Goal: Task Accomplishment & Management: Use online tool/utility

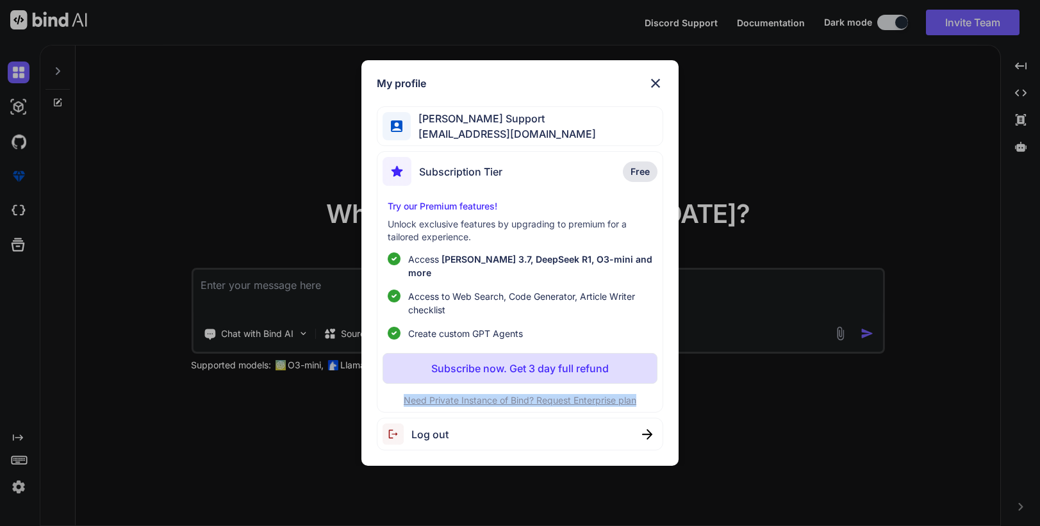
click at [656, 91] on img at bounding box center [655, 83] width 15 height 15
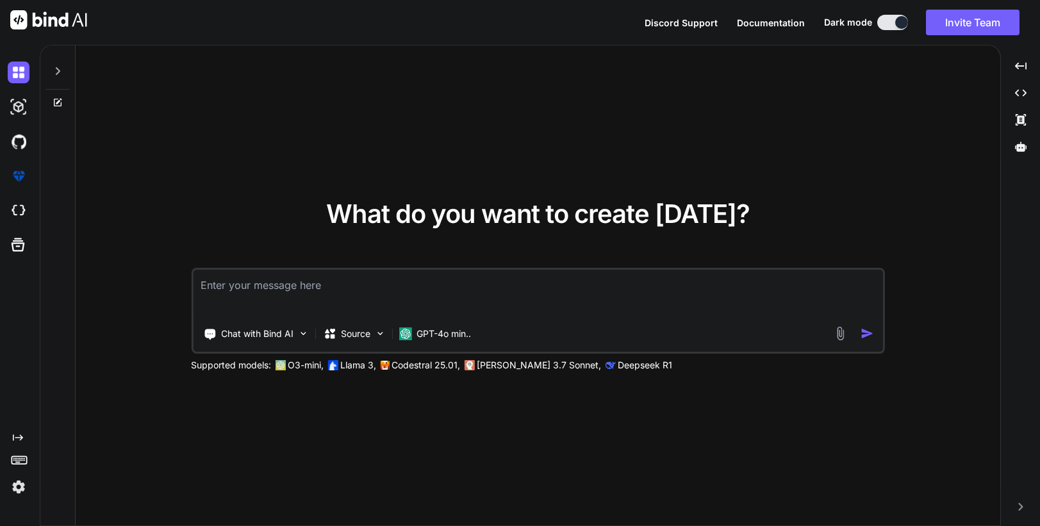
click at [19, 489] on img at bounding box center [19, 487] width 22 height 22
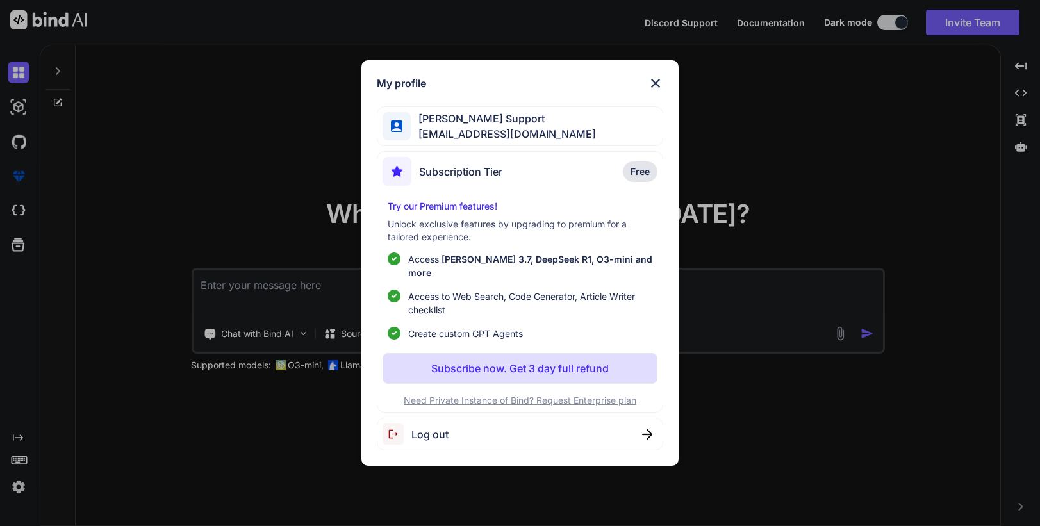
click at [145, 299] on div "My profile [PERSON_NAME] Support [EMAIL_ADDRESS][DOMAIN_NAME] Subscription Tier…" at bounding box center [520, 263] width 1040 height 526
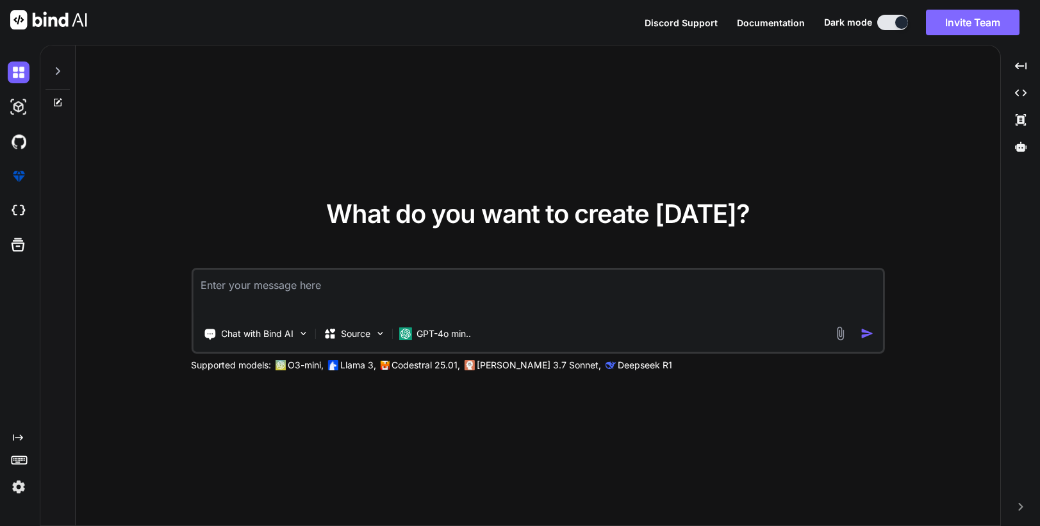
click at [981, 19] on button "Invite Team" at bounding box center [973, 23] width 94 height 26
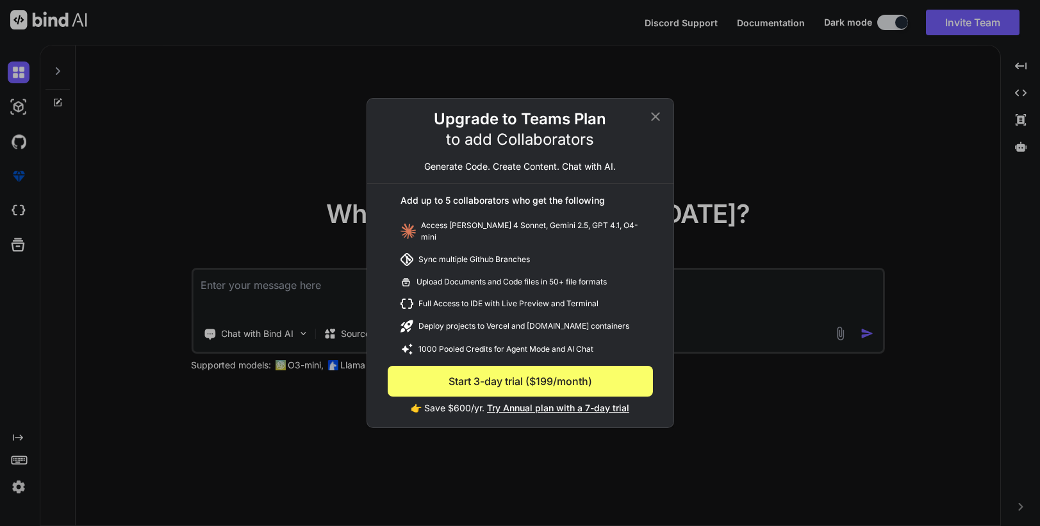
click at [846, 204] on div "Upgrade to Teams Plan to add Collaborators Generate Code. Create Content. Chat …" at bounding box center [520, 263] width 1040 height 526
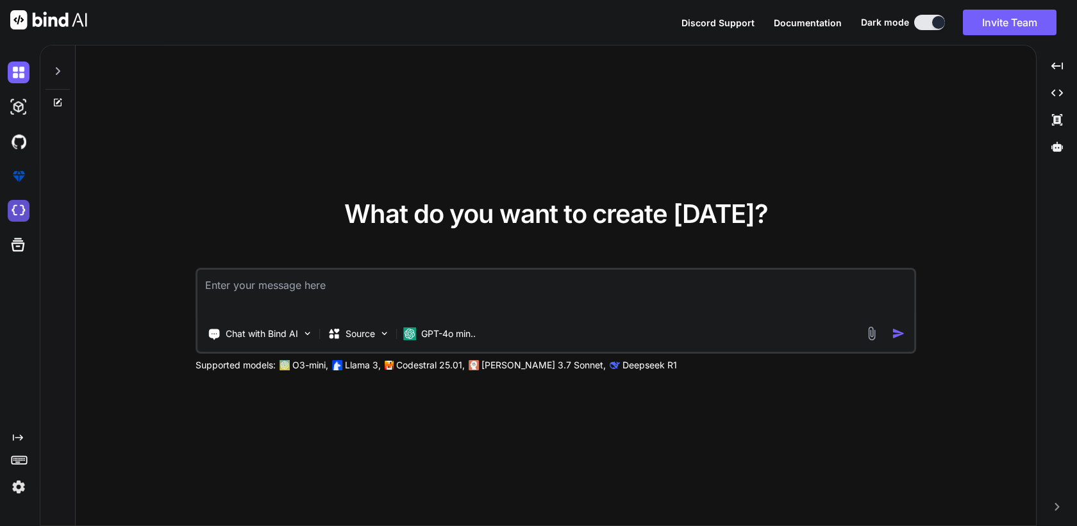
click at [22, 214] on img at bounding box center [19, 211] width 22 height 22
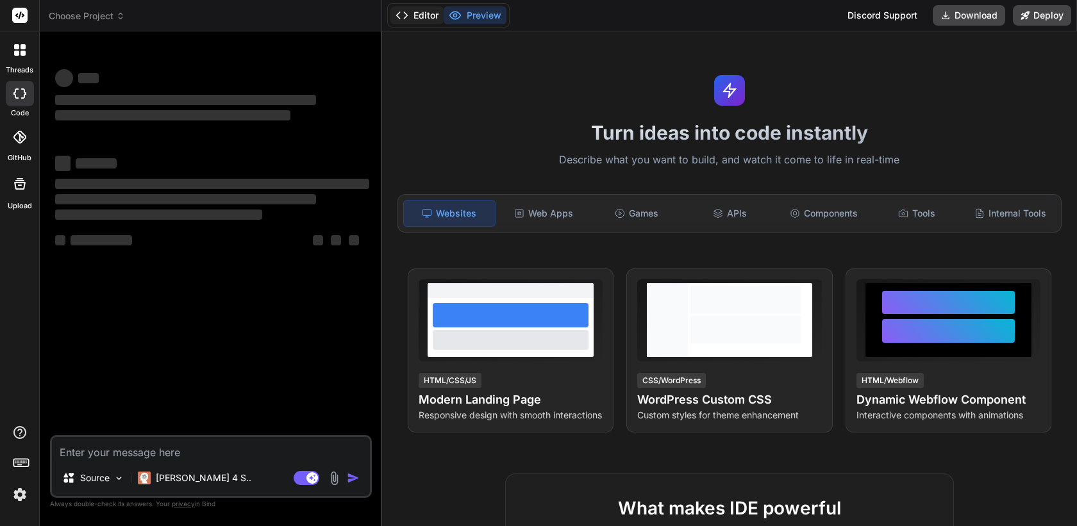
click at [409, 15] on button "Editor" at bounding box center [416, 15] width 53 height 18
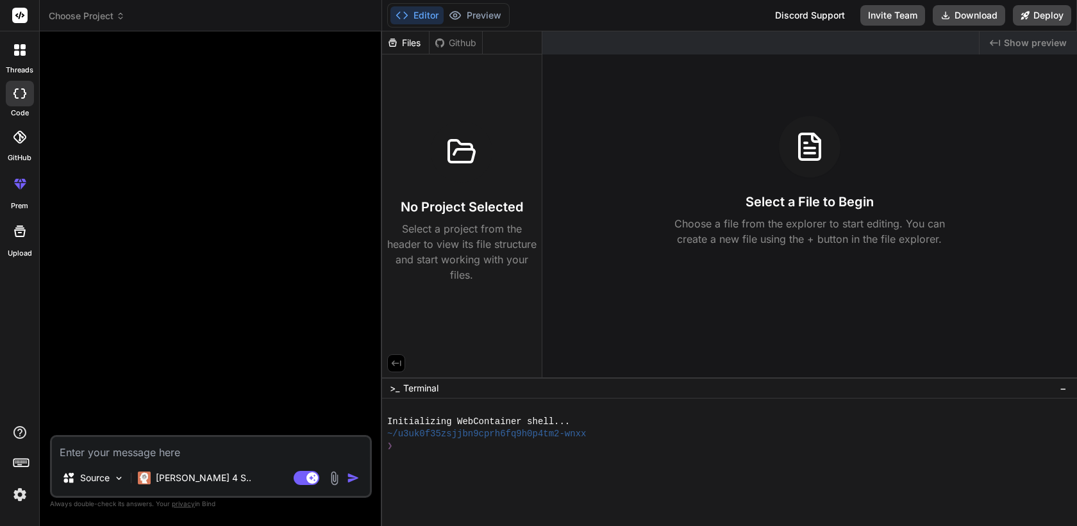
click at [97, 13] on span "Choose Project" at bounding box center [87, 16] width 76 height 13
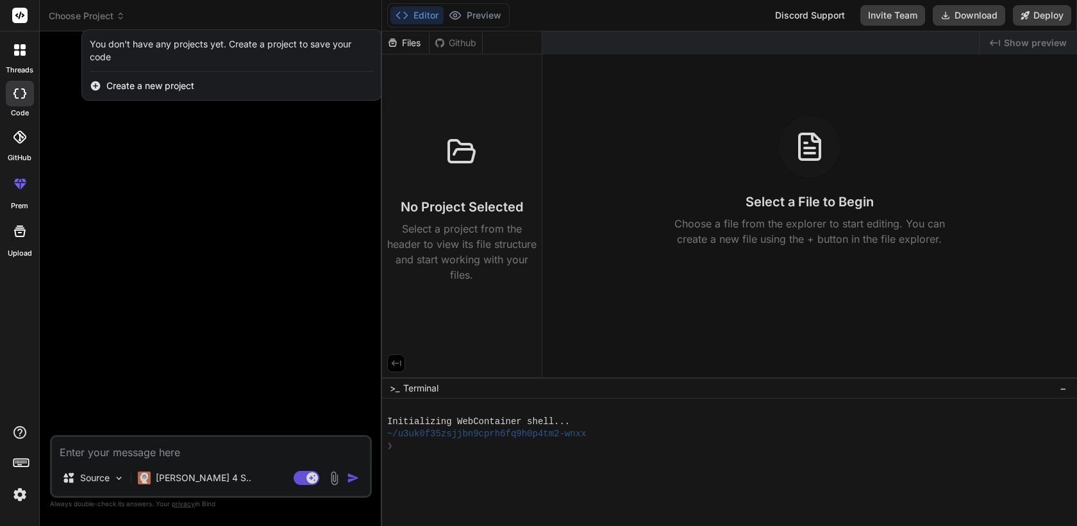
click at [163, 274] on div at bounding box center [538, 263] width 1077 height 526
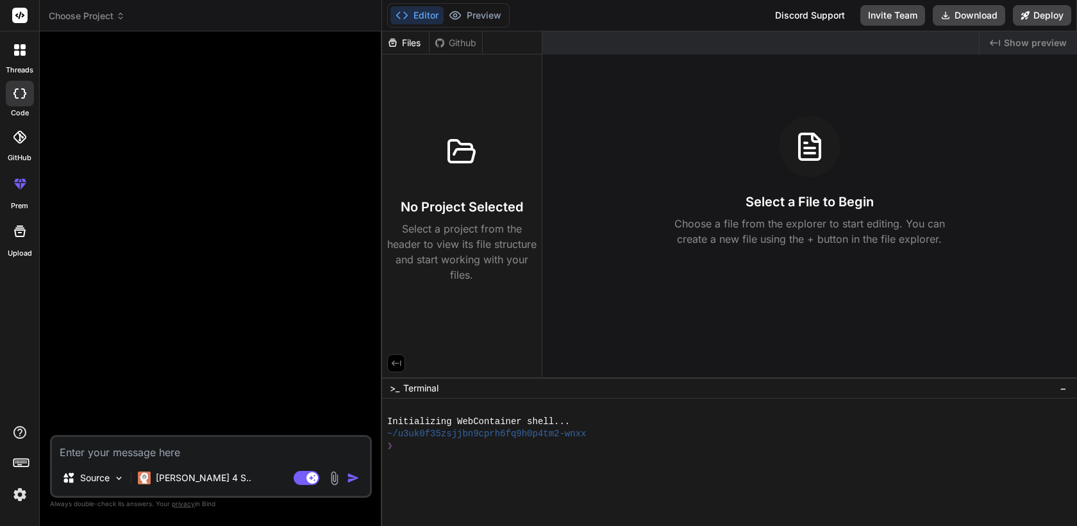
click at [17, 496] on img at bounding box center [20, 495] width 22 height 22
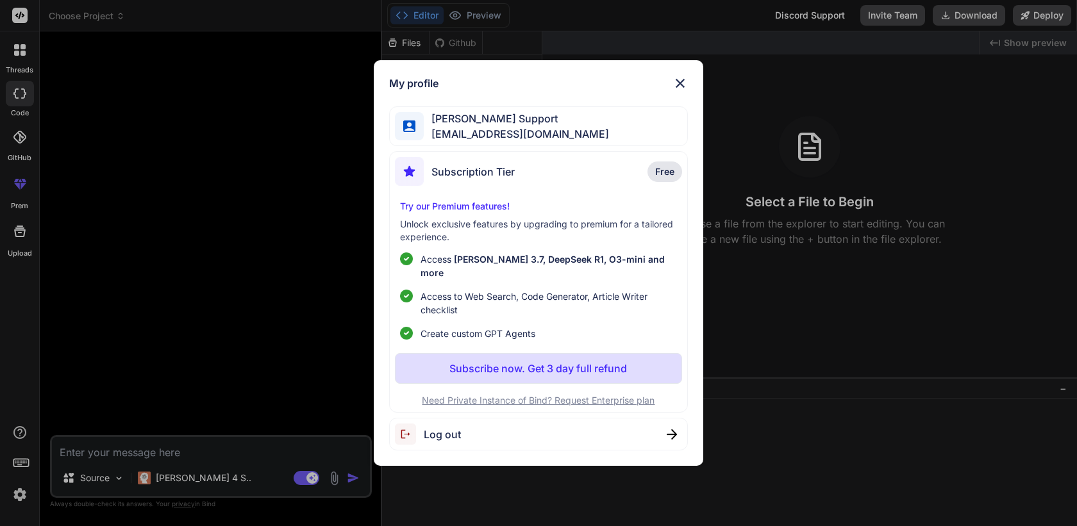
click at [162, 326] on div "My profile Sam Support support@getbind.co Subscription Tier Free Try our Premiu…" at bounding box center [538, 263] width 1077 height 526
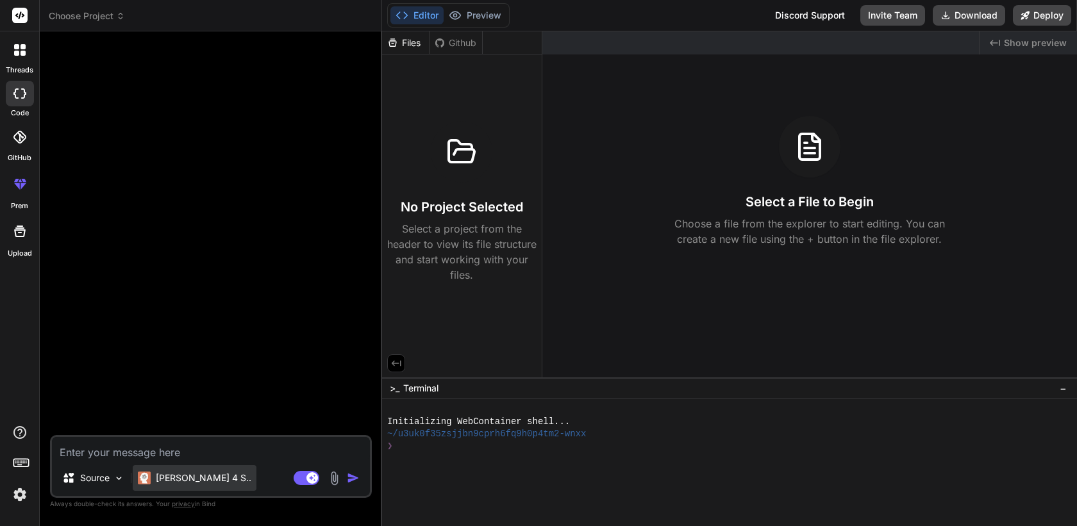
click at [176, 473] on p "Claude 4 S.." at bounding box center [203, 478] width 95 height 13
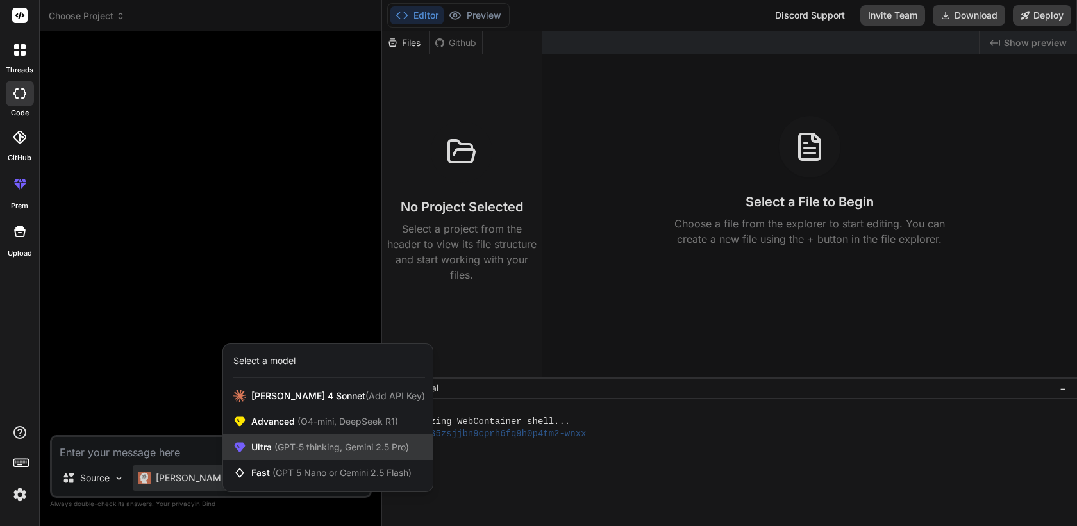
click at [331, 450] on span "(GPT-5 thinking, Gemini 2.5 Pro)" at bounding box center [340, 446] width 137 height 11
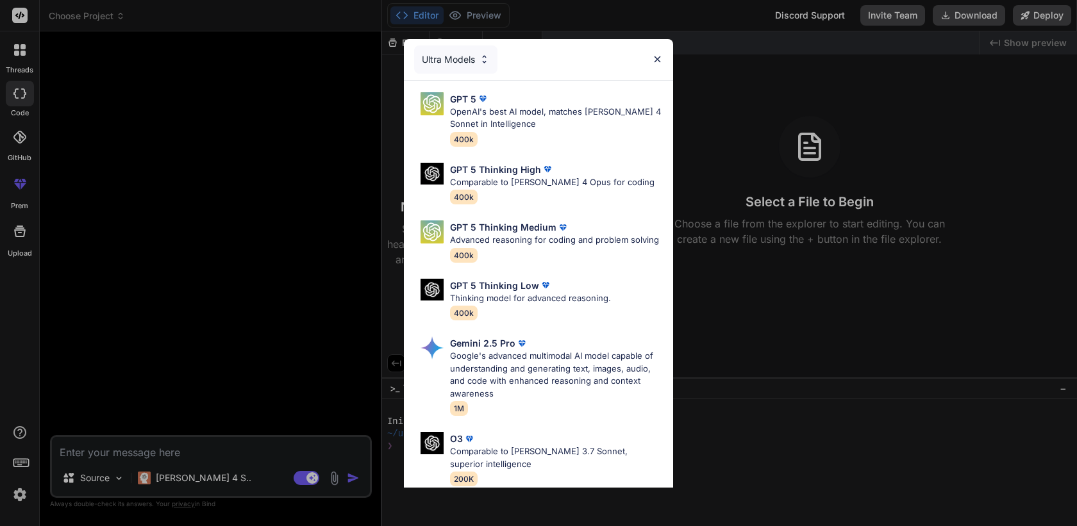
click at [477, 47] on div "Ultra Models" at bounding box center [455, 59] width 83 height 28
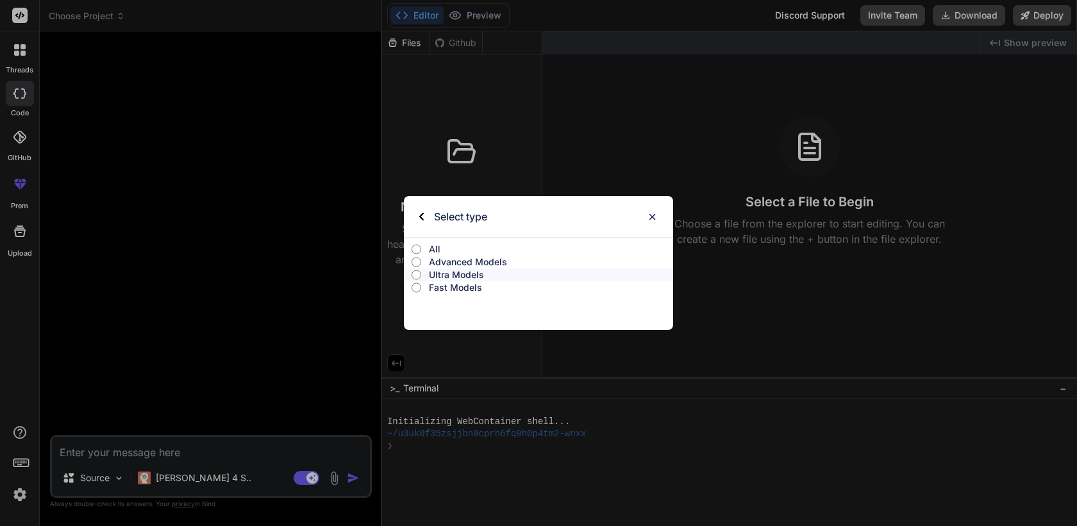
click at [475, 286] on p "Fast Models" at bounding box center [551, 287] width 244 height 13
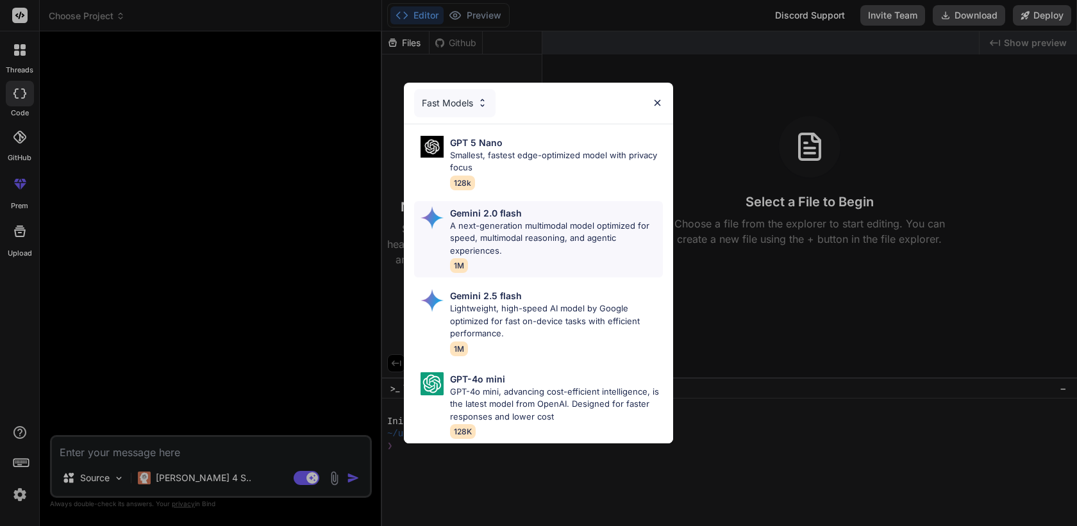
click at [572, 228] on p "A next-generation multimodal model optimized for speed, multimodal reasoning, a…" at bounding box center [556, 239] width 213 height 38
type textarea "x"
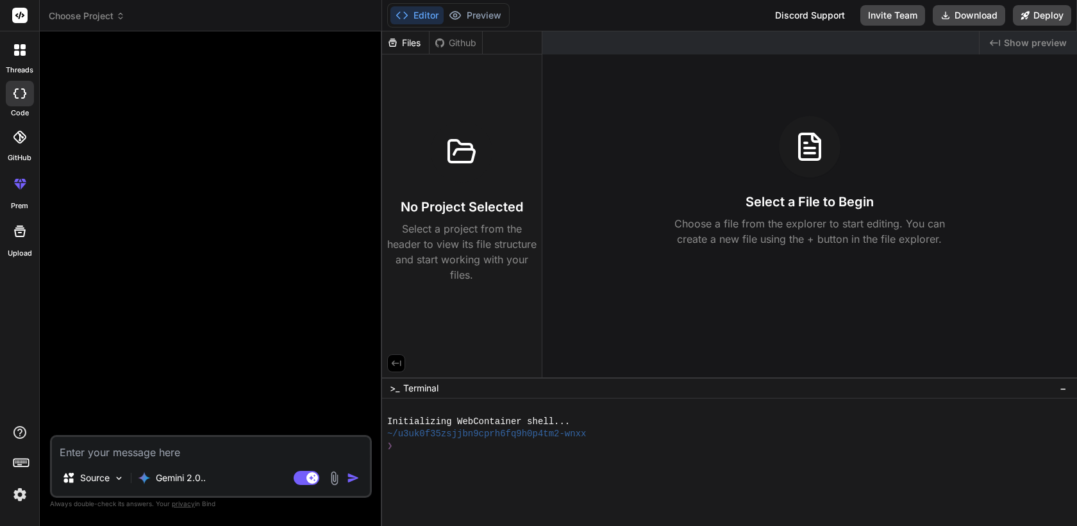
click at [250, 458] on textarea at bounding box center [211, 448] width 318 height 23
type textarea "c"
type textarea "x"
type textarea "cr"
type textarea "x"
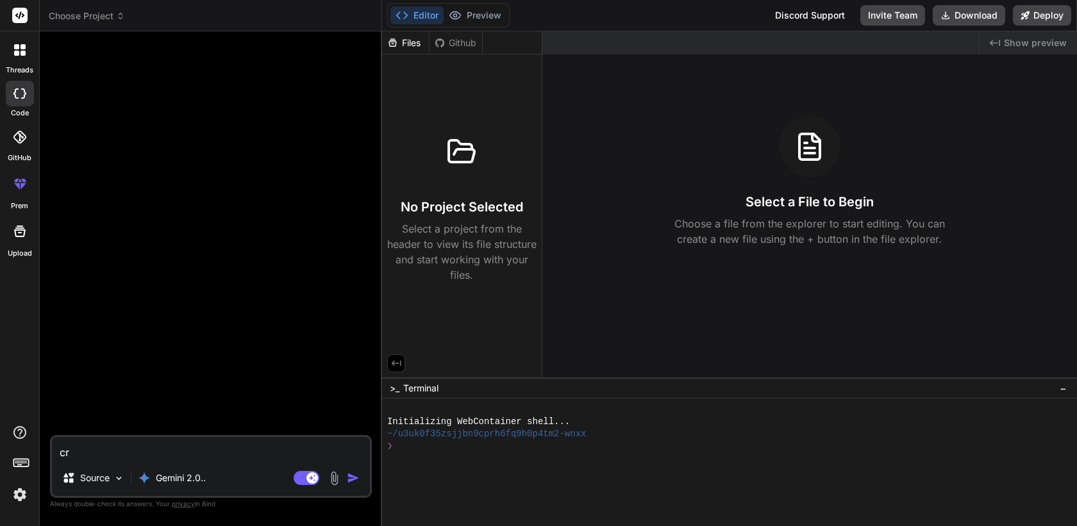
type textarea "cre"
type textarea "x"
type textarea "crea"
type textarea "x"
type textarea "creat"
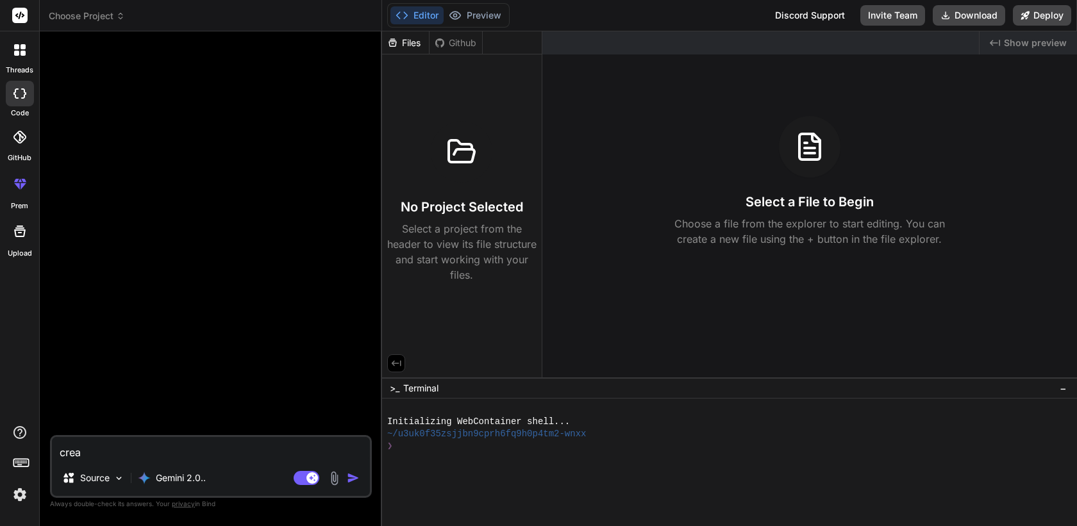
type textarea "x"
type textarea "create"
type textarea "x"
type textarea "create"
type textarea "x"
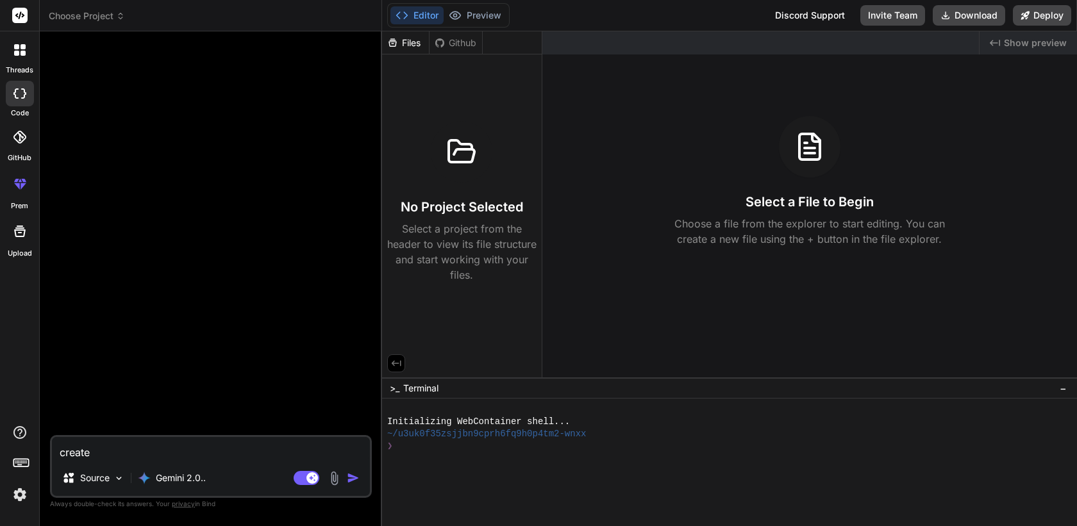
type textarea "create a"
type textarea "x"
type textarea "create a"
type textarea "x"
type textarea "create a l"
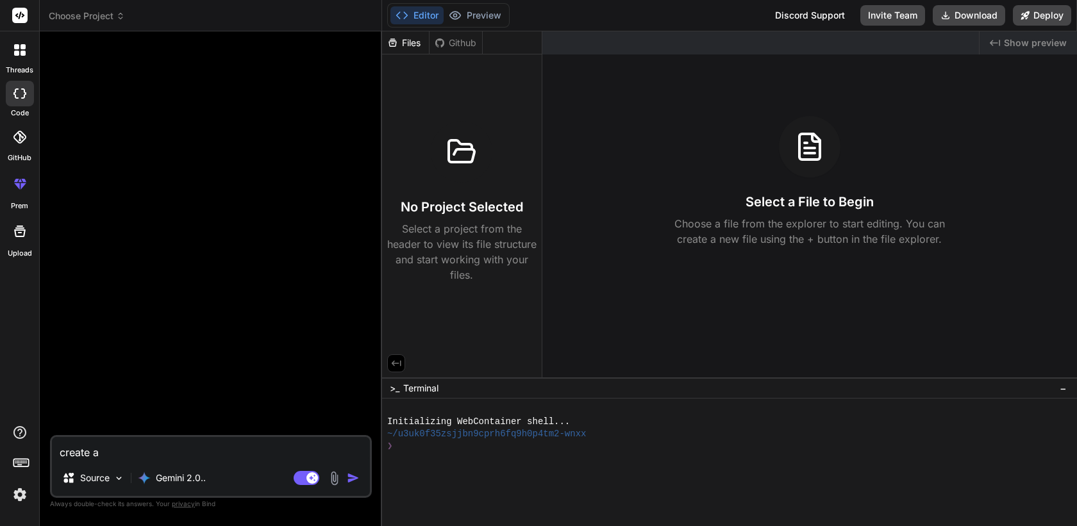
type textarea "x"
type textarea "create a la"
type textarea "x"
type textarea "create a lan"
type textarea "x"
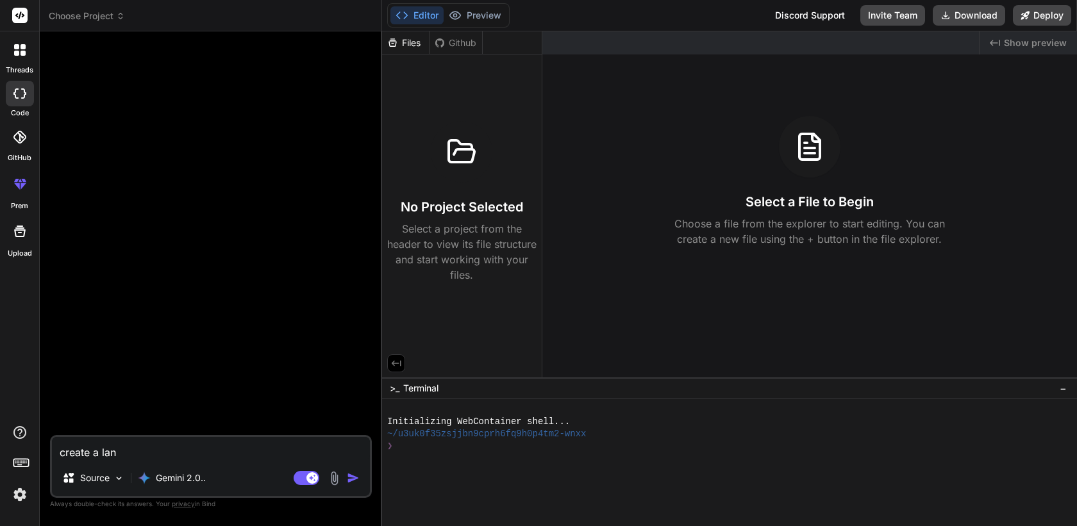
type textarea "create a land"
type textarea "x"
type textarea "create a landi"
type textarea "x"
type textarea "create a landin"
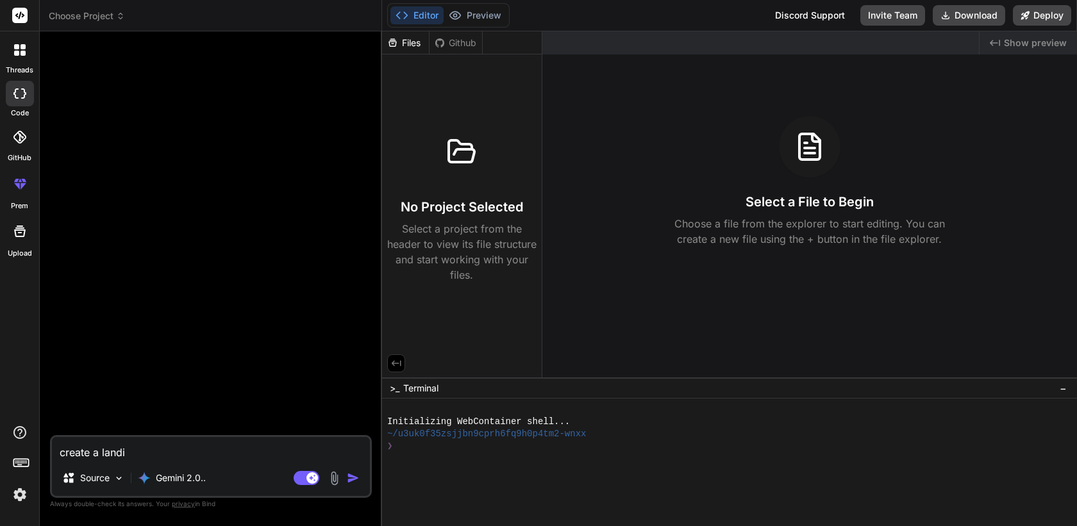
type textarea "x"
type textarea "create a landing"
type textarea "x"
type textarea "create a landing"
type textarea "x"
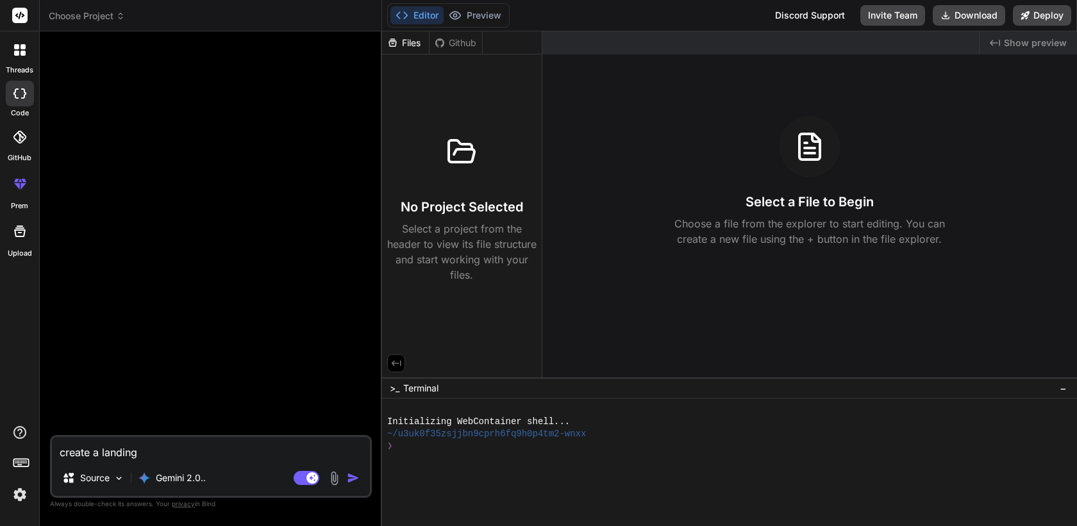
type textarea "create a landing a"
type textarea "x"
type textarea "create a landing ap"
type textarea "x"
type textarea "create a landing apeg"
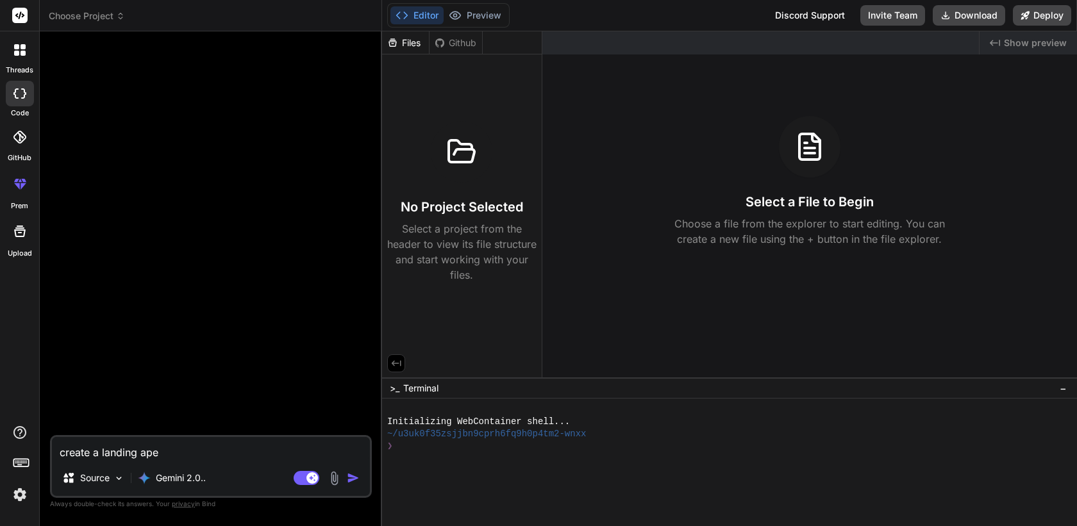
type textarea "x"
type textarea "create a landing ape"
type textarea "x"
type textarea "create a landing ap"
type textarea "x"
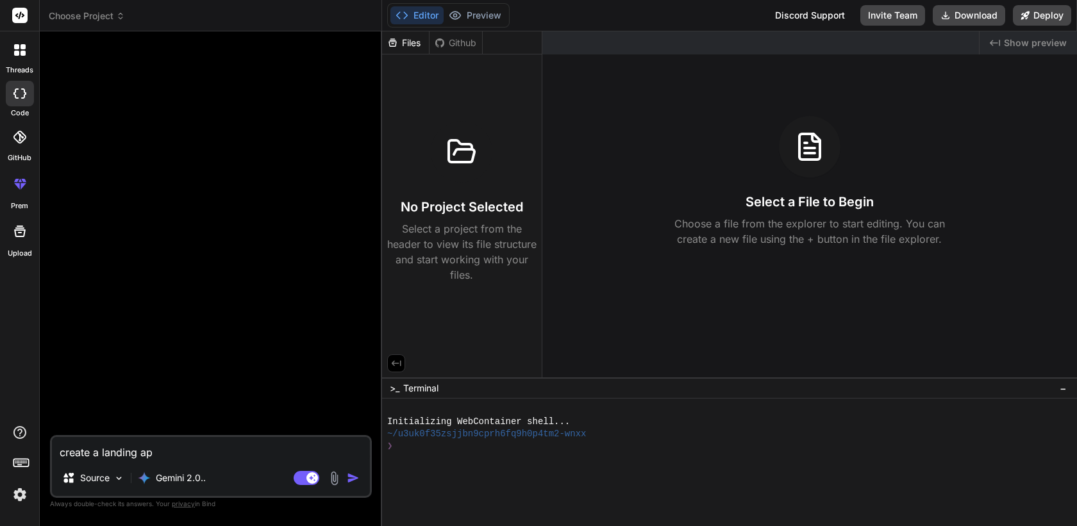
type textarea "create a landing a"
type textarea "x"
type textarea "create a landing"
type textarea "x"
type textarea "create a landing p"
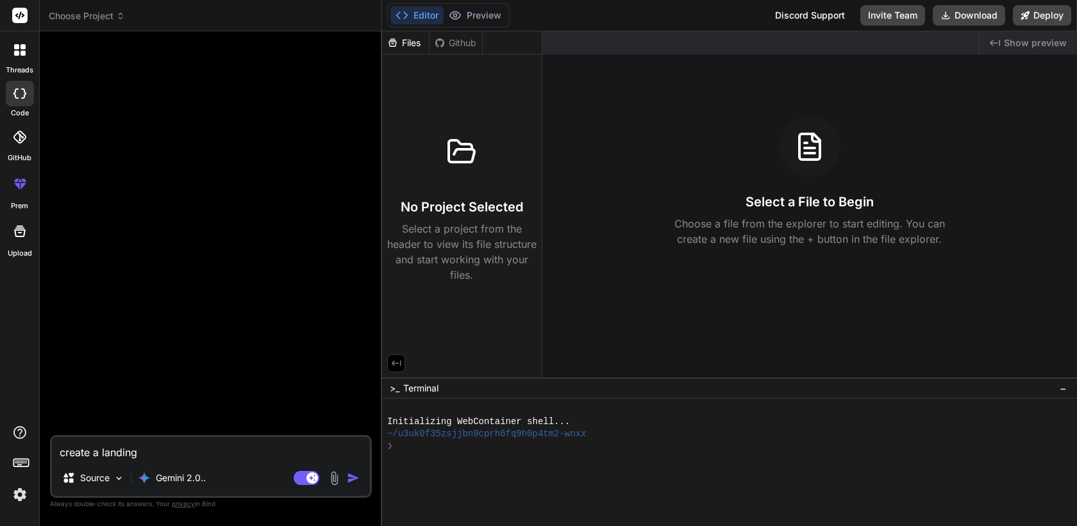
type textarea "x"
type textarea "create a landing pa"
type textarea "x"
type textarea "create a landing pag"
type textarea "x"
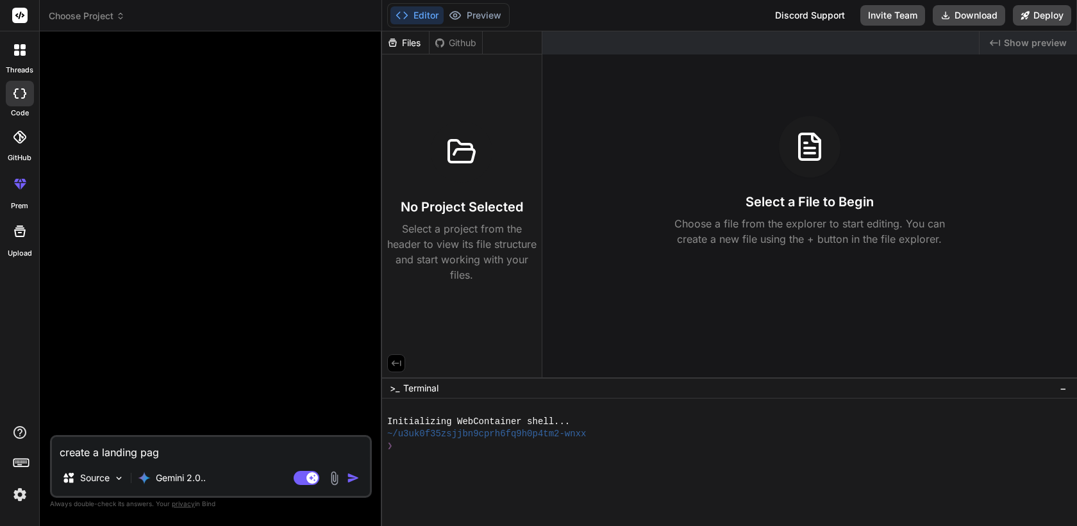
type textarea "create a landing page"
type textarea "x"
type textarea "create a landing page"
type textarea "x"
type textarea "create a landing page f"
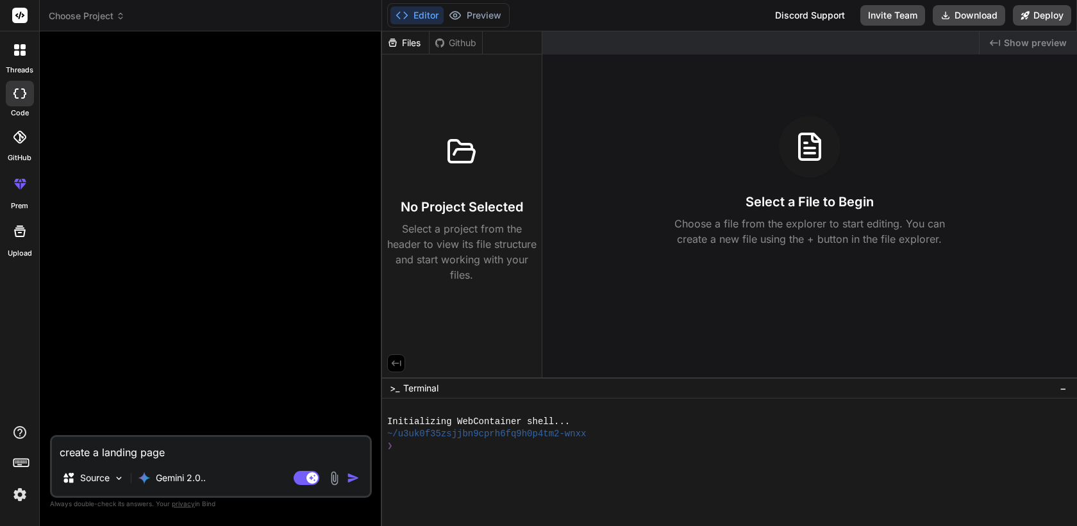
type textarea "x"
type textarea "create a landing page fo"
type textarea "x"
type textarea "create a landing page for"
type textarea "x"
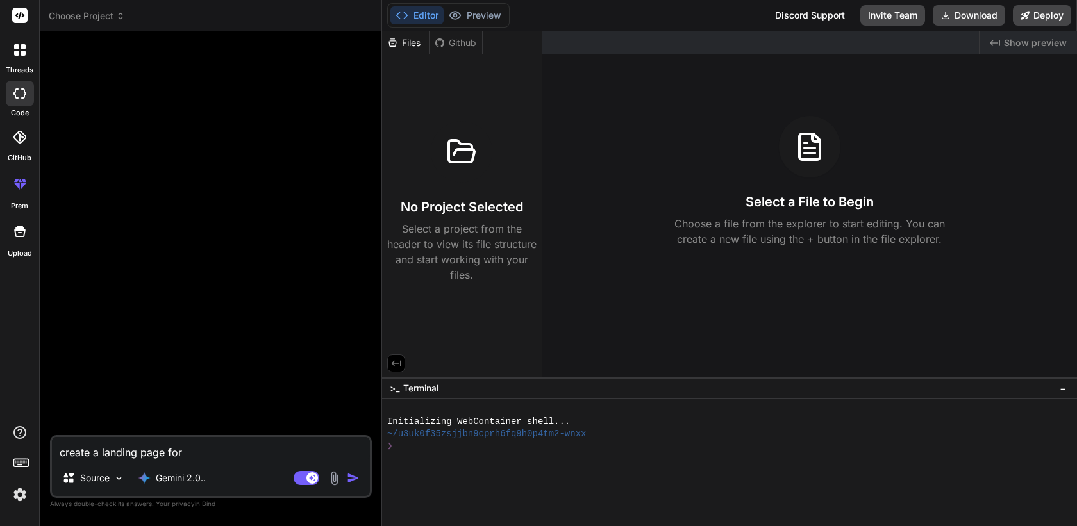
type textarea "create a landing page for"
type textarea "x"
type textarea "create a landing page for s"
type textarea "x"
type textarea "create a landing page for st"
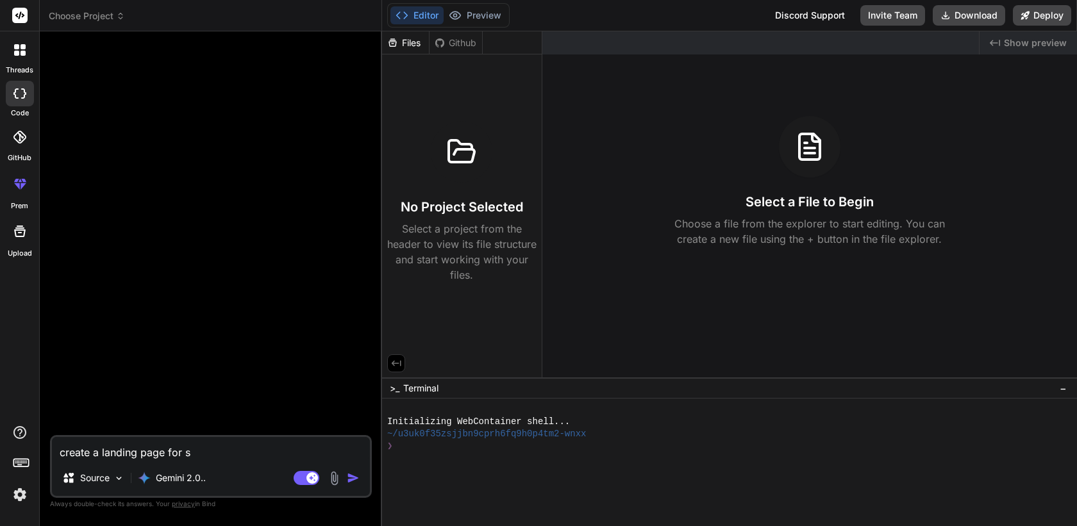
type textarea "x"
type textarea "create a landing page for sta"
type textarea "x"
type textarea "create a landing page for star"
type textarea "x"
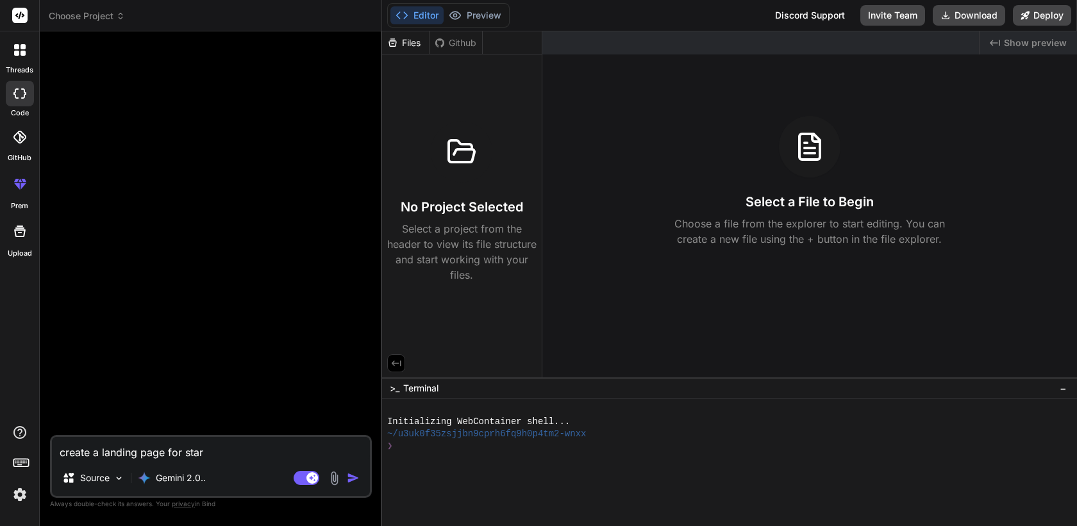
type textarea "create a landing page for starl"
type textarea "x"
type textarea "create a landing page for starli"
type textarea "x"
type textarea "create a landing page for starlin"
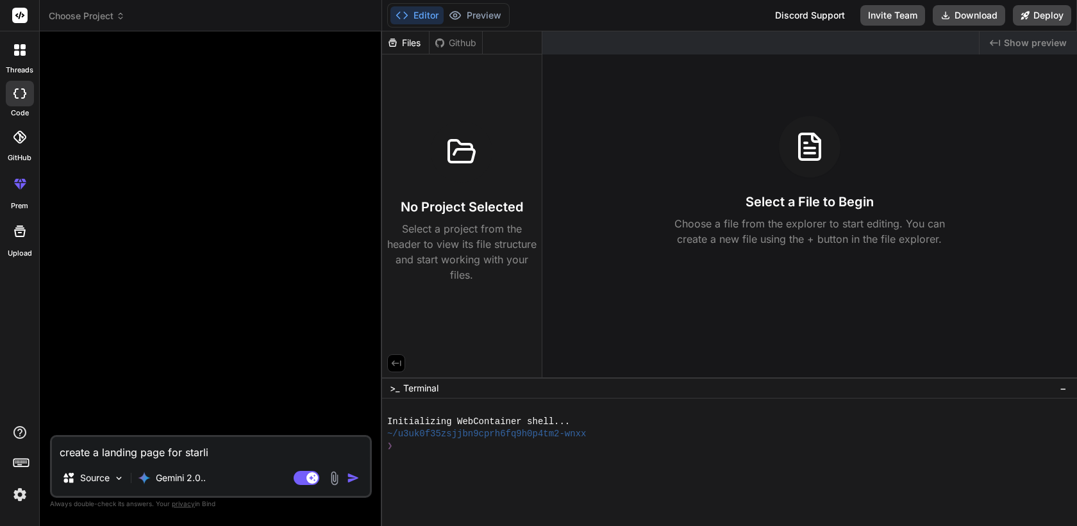
type textarea "x"
type textarea "create a landing page for starlinj"
type textarea "x"
type textarea "create a landing page for starlin"
type textarea "x"
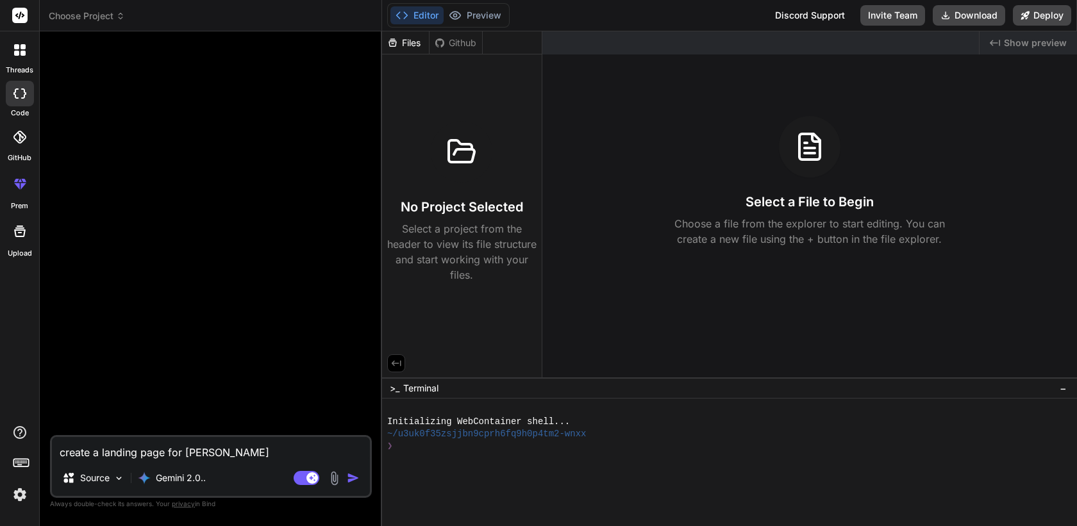
type textarea "create a landing page for starlink"
type textarea "x"
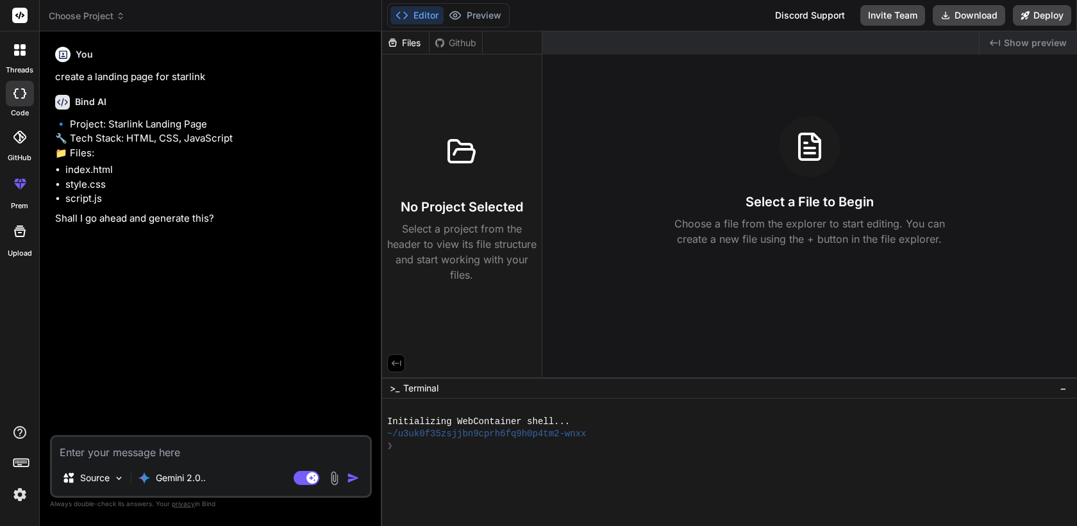
type textarea "x"
type textarea "y"
type textarea "x"
type textarea "ye"
type textarea "x"
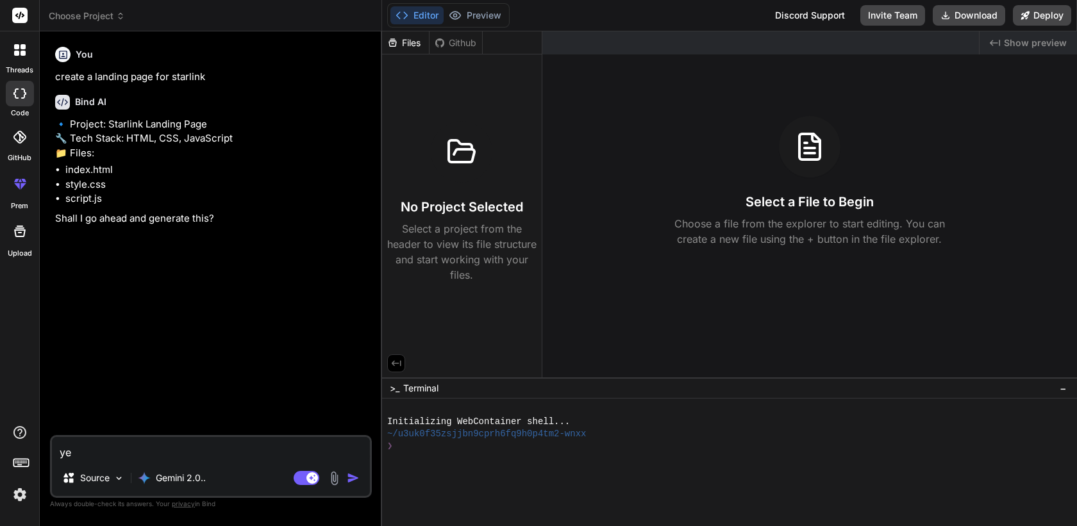
type textarea "yes"
type textarea "x"
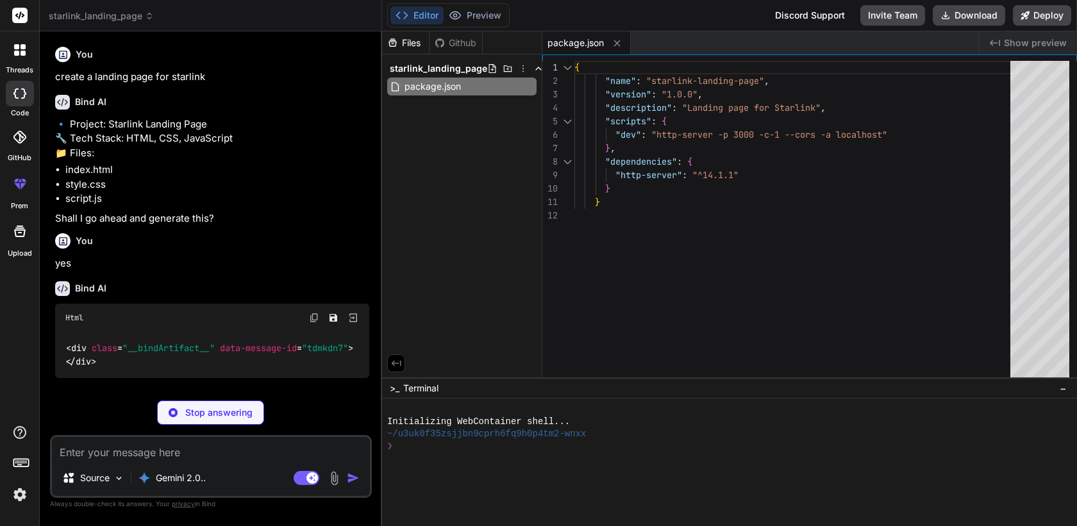
click at [351, 318] on img at bounding box center [353, 318] width 12 height 12
type textarea "x"
type textarea "</body> </html>"
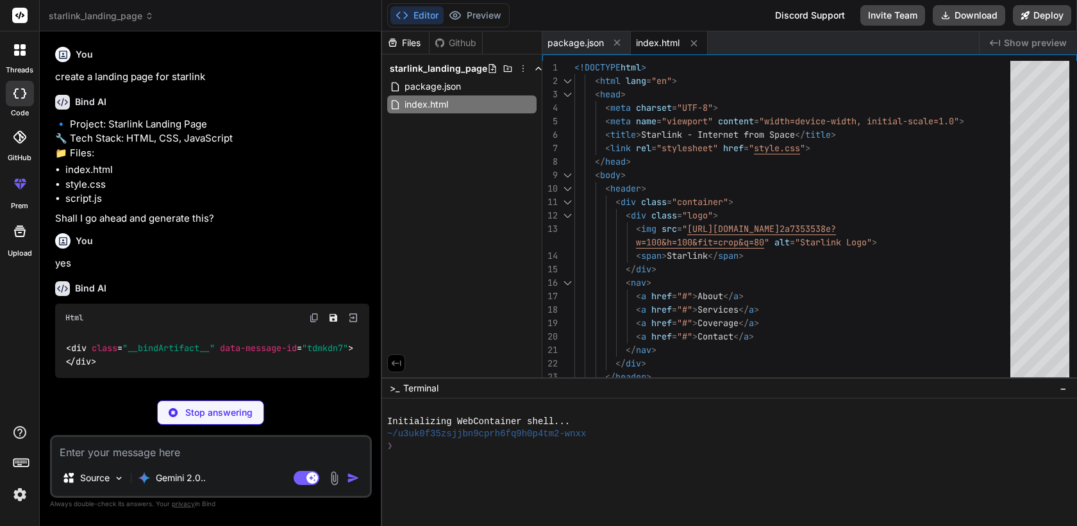
type textarea "x"
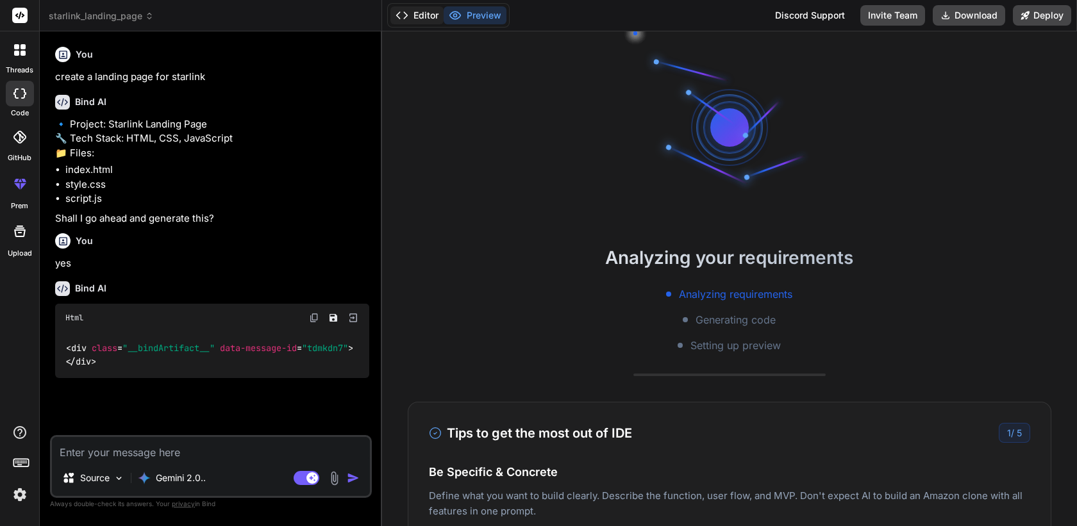
scroll to position [85, 0]
type textarea "x"
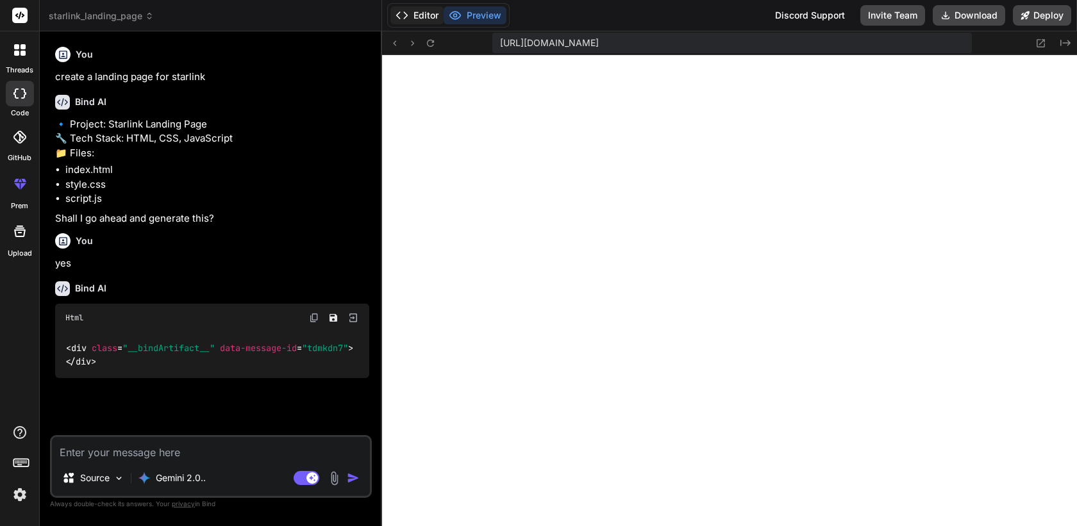
scroll to position [560, 0]
click at [429, 14] on button "Editor" at bounding box center [416, 15] width 53 height 18
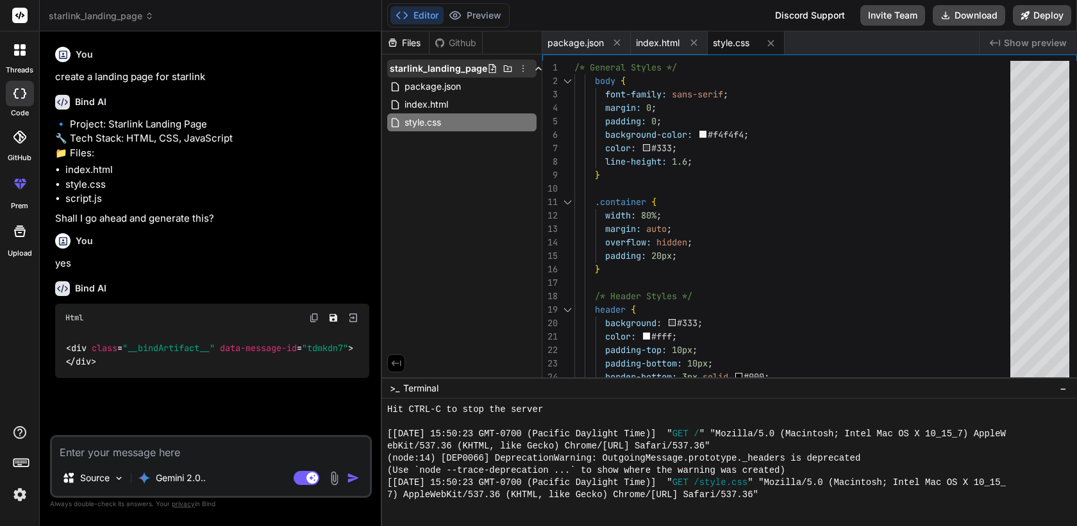
click at [520, 69] on icon at bounding box center [523, 68] width 10 height 10
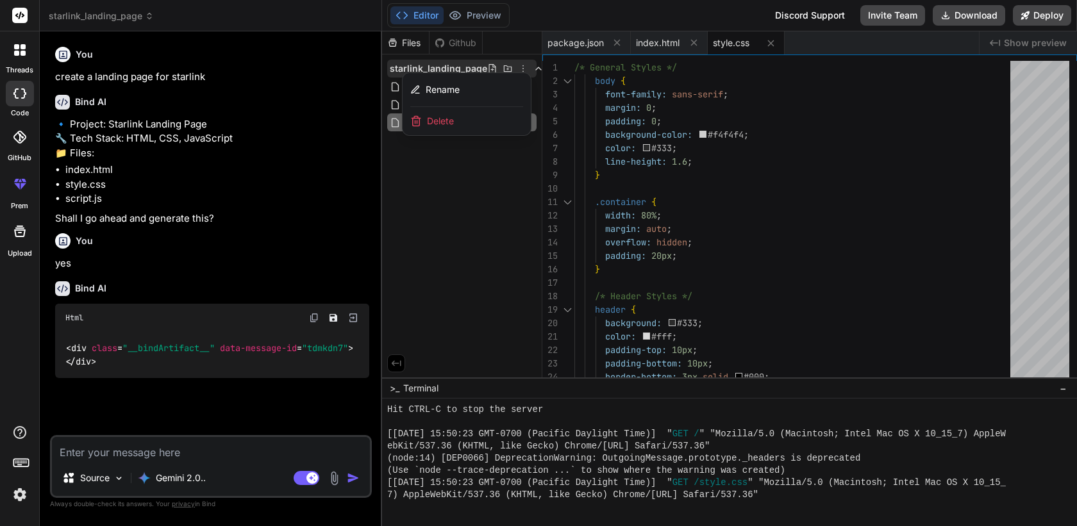
click at [450, 174] on div at bounding box center [729, 278] width 695 height 495
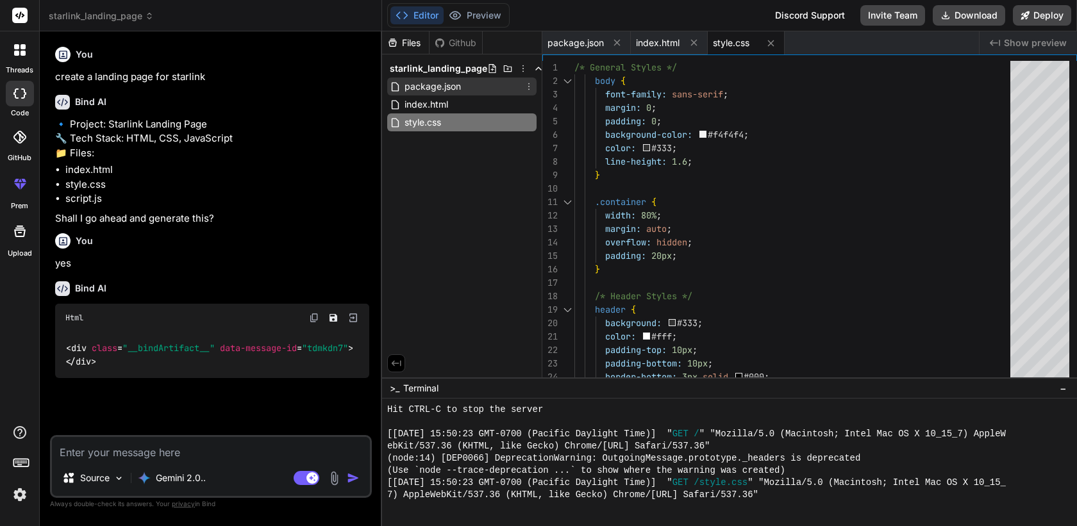
click at [530, 86] on icon at bounding box center [529, 86] width 10 height 10
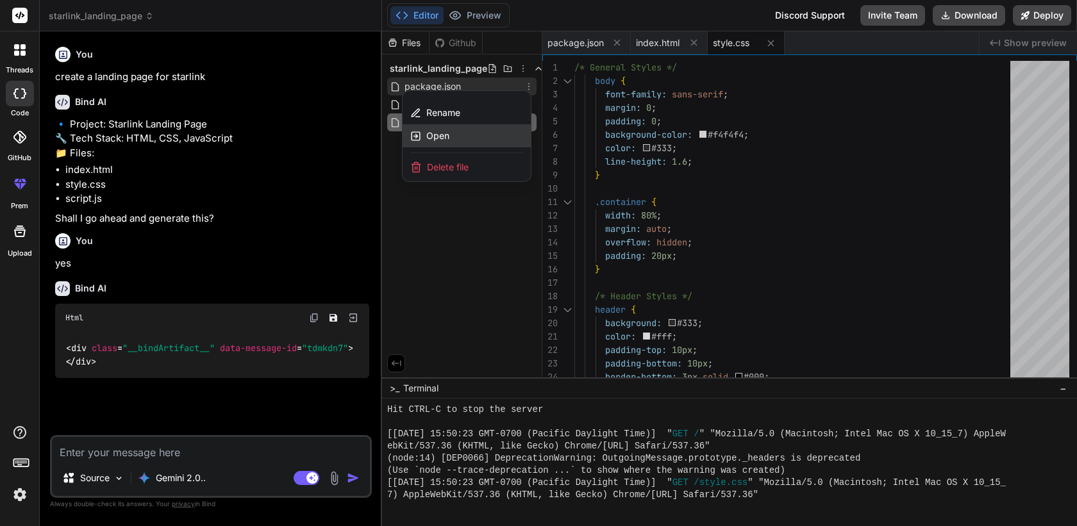
click at [444, 136] on span "Open" at bounding box center [437, 135] width 23 height 13
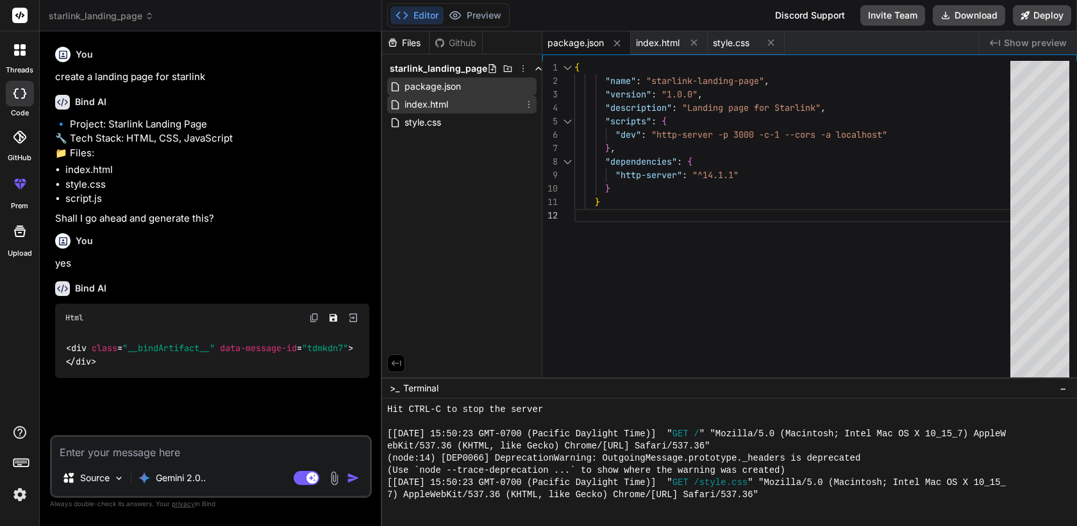
click at [510, 103] on div "index.html" at bounding box center [461, 104] width 149 height 18
type textarea "</body> </html>"
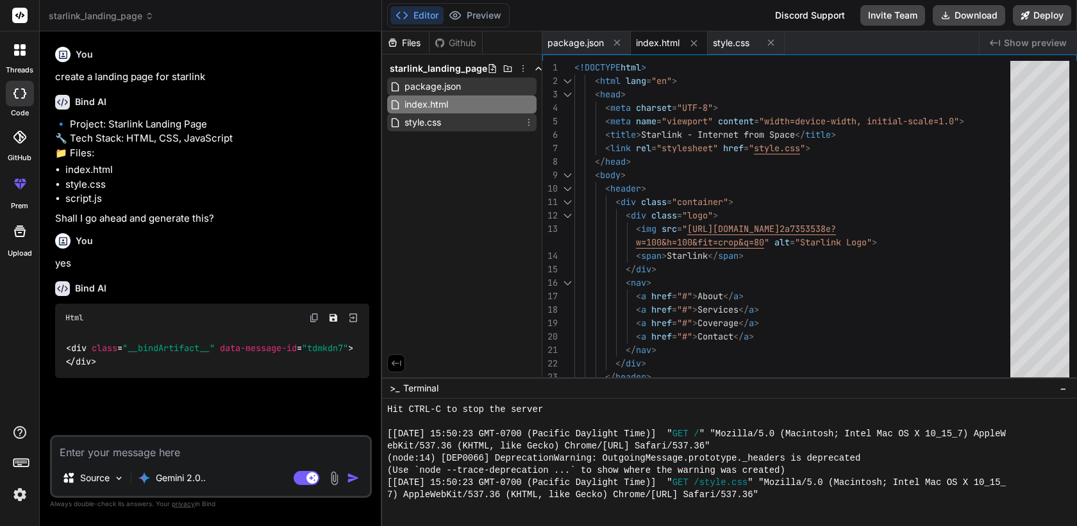
click at [483, 121] on div "style.css" at bounding box center [461, 122] width 149 height 18
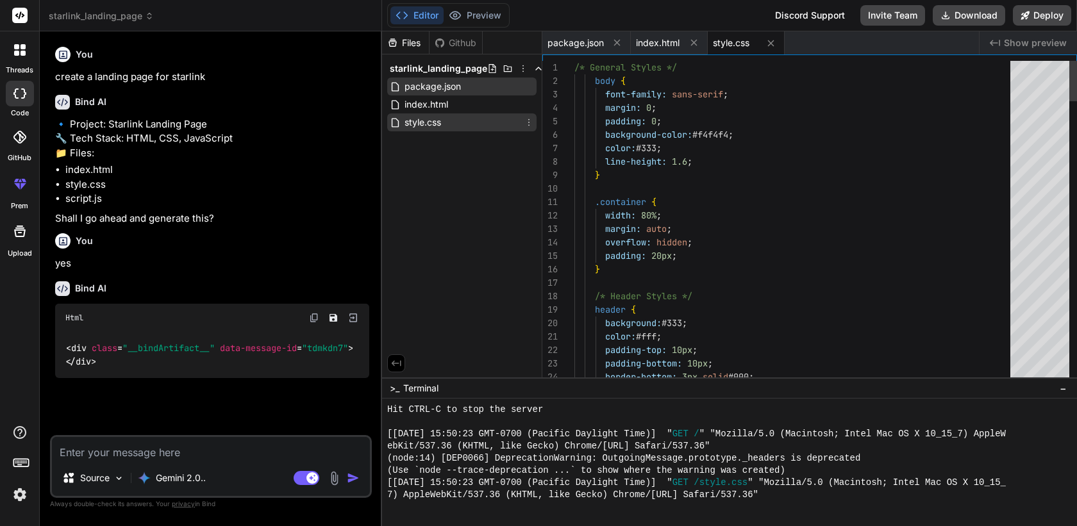
scroll to position [13, 0]
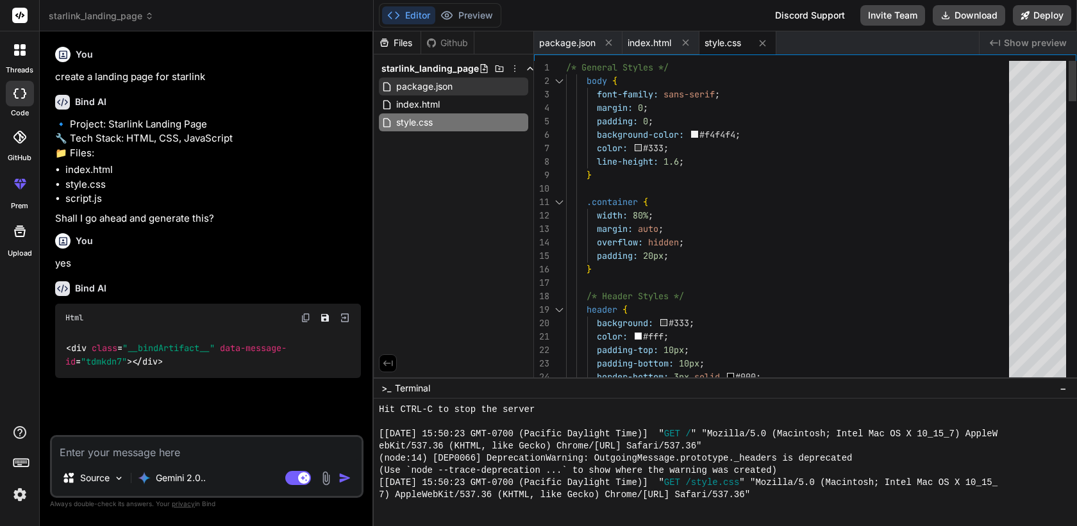
type textarea "x"
type textarea ".hero-content, .hero-image { width: 100%; } .hero-image { margin-top: 20px; } }"
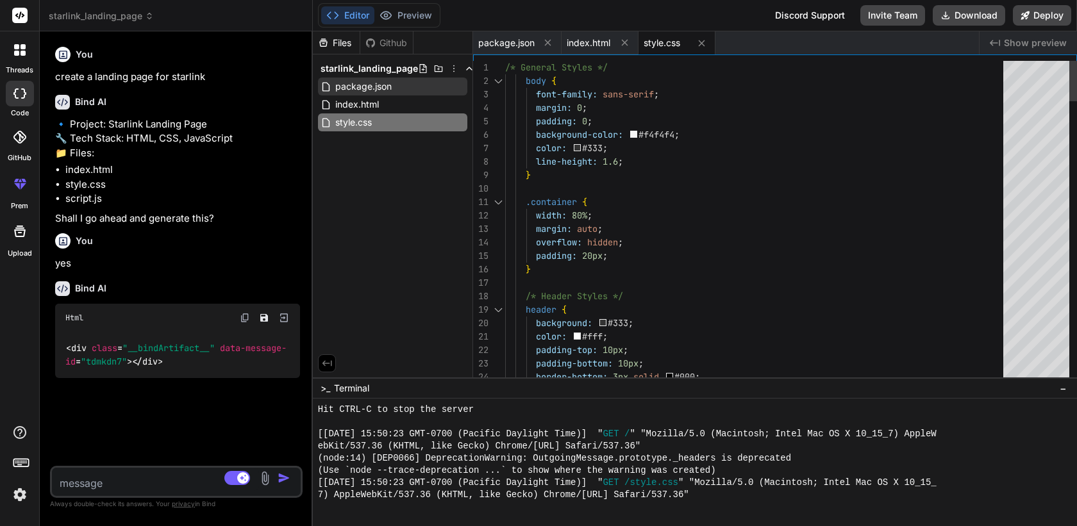
drag, startPoint x: 381, startPoint y: 127, endPoint x: 284, endPoint y: 154, distance: 100.6
click at [283, 154] on div "Bind AI Web Search Created with Pixso. Code Generator You create a landing page…" at bounding box center [176, 278] width 273 height 495
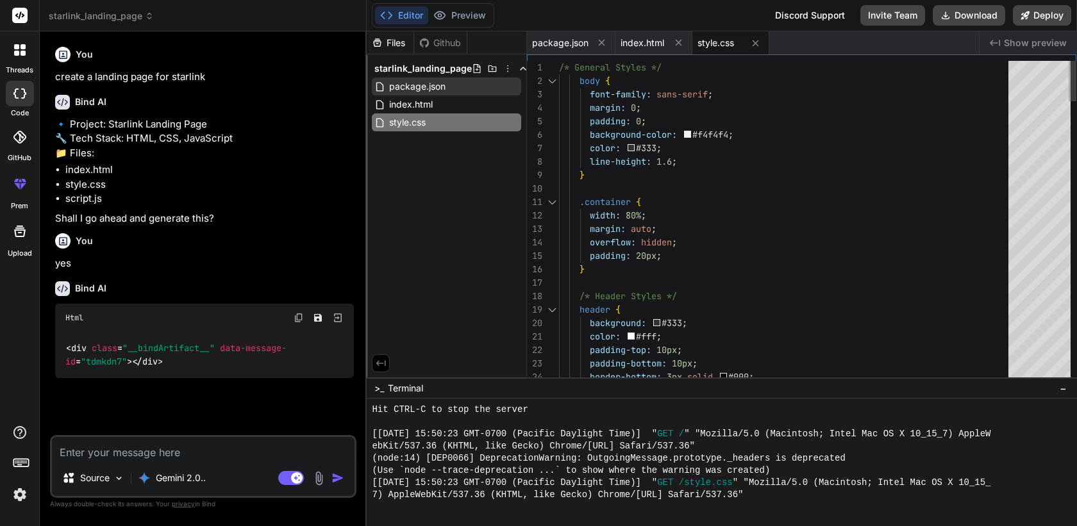
type textarea "x"
drag, startPoint x: 312, startPoint y: 145, endPoint x: 401, endPoint y: 151, distance: 89.2
click at [367, 151] on div "Bind AI Web Search Created with Pixso. Code Generator You create a landing page…" at bounding box center [203, 278] width 327 height 495
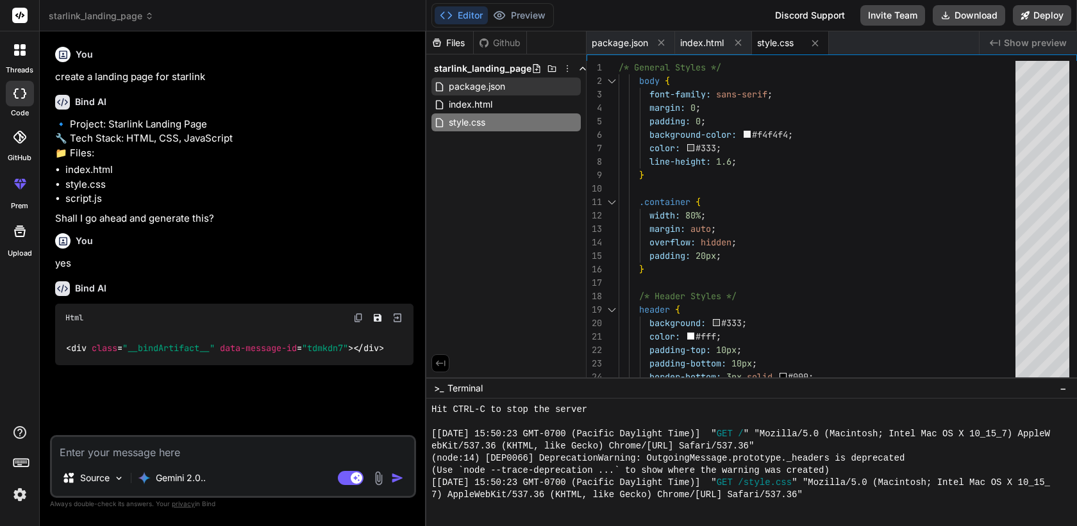
click at [19, 493] on img at bounding box center [20, 495] width 22 height 22
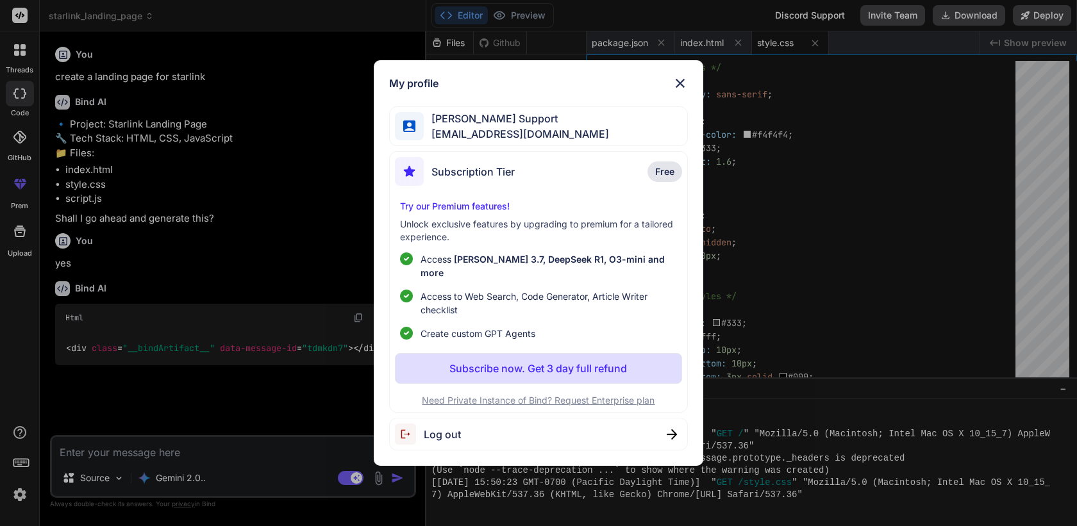
click at [446, 427] on span "Log out" at bounding box center [442, 434] width 37 height 15
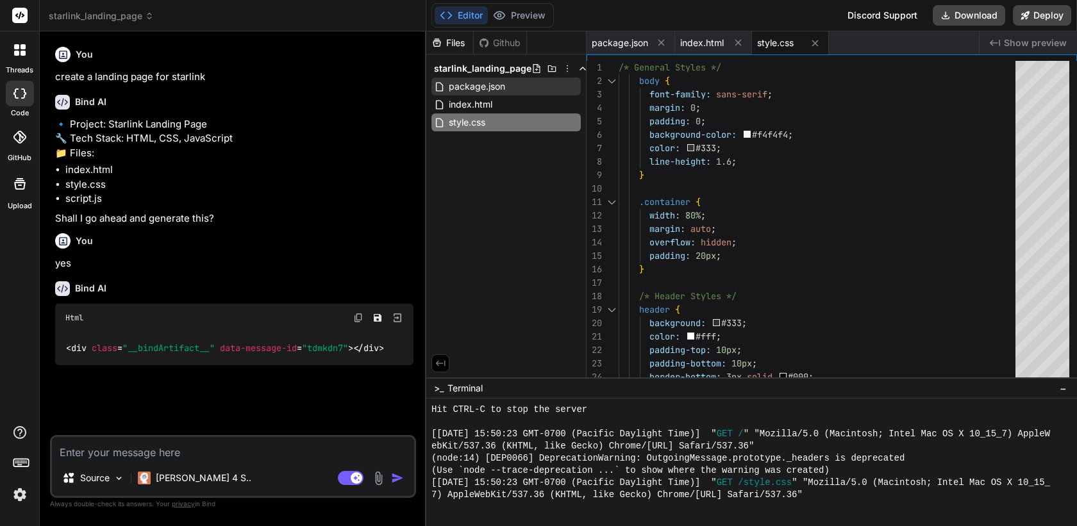
type textarea "x"
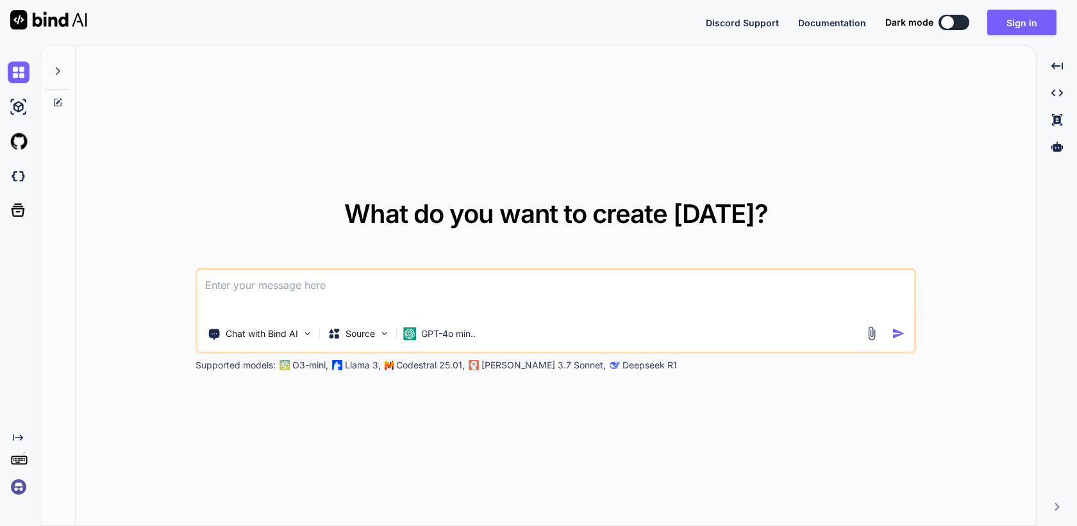
click at [18, 484] on img at bounding box center [19, 487] width 22 height 22
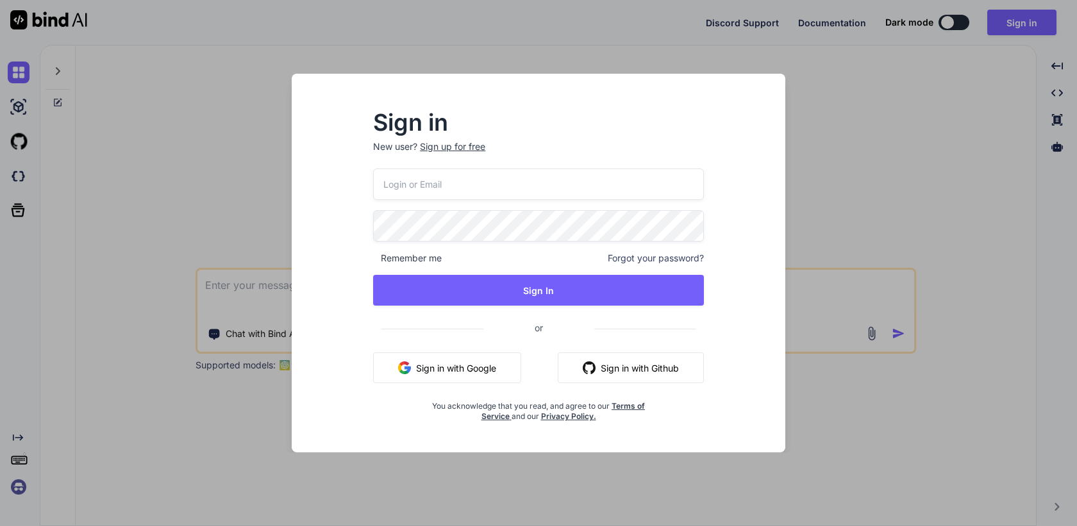
click at [446, 179] on input "email" at bounding box center [538, 184] width 331 height 31
paste input "mail@ross-sivertsen.com"
type input "mail@ross-sivertsen.com"
click at [443, 244] on div "mail@ross-sivertsen.com Remember me Forgot your password? Sign In or Sign in wi…" at bounding box center [538, 295] width 331 height 253
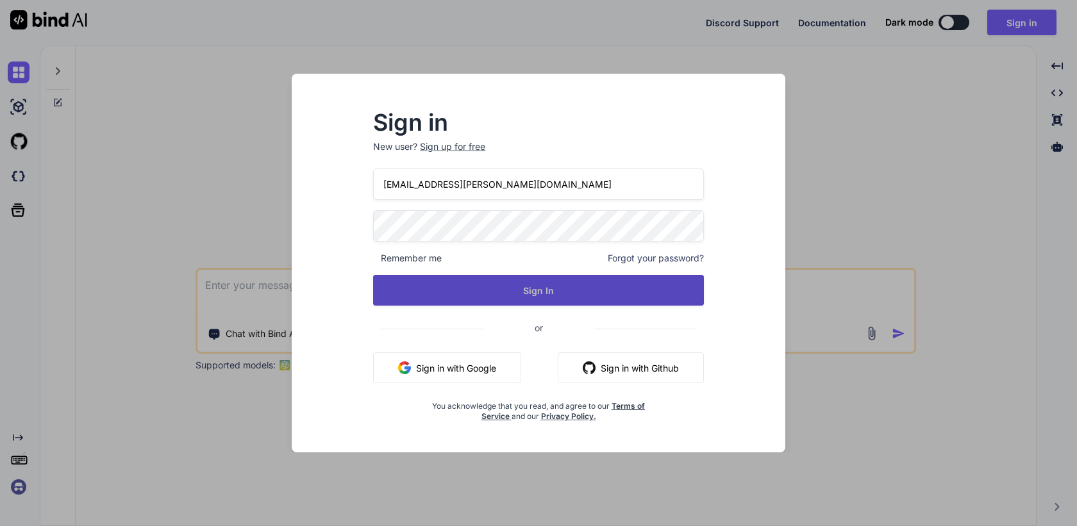
click at [488, 306] on div "mail@ross-sivertsen.com Remember me Forgot your password? Sign In or Sign in wi…" at bounding box center [538, 295] width 331 height 253
click at [509, 288] on button "Sign In" at bounding box center [538, 290] width 331 height 31
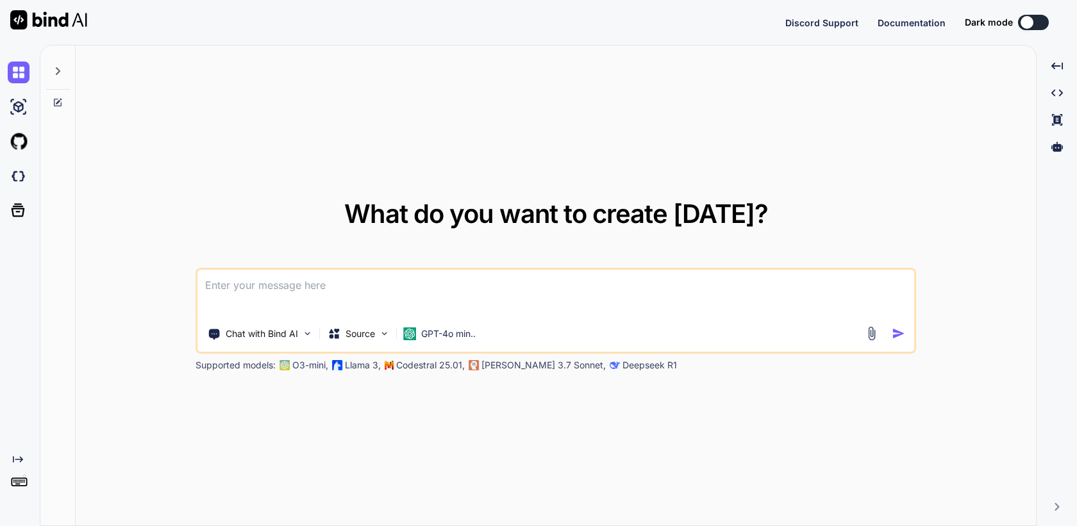
type textarea "x"
click at [17, 498] on div "Created with Pixso." at bounding box center [20, 285] width 40 height 481
click at [15, 495] on img at bounding box center [19, 487] width 22 height 22
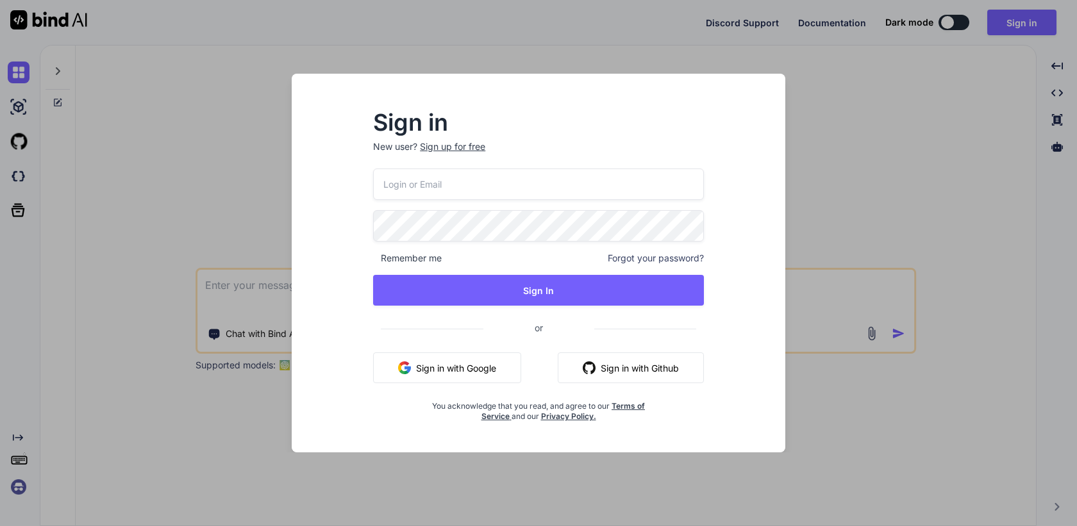
click at [405, 187] on input "email" at bounding box center [538, 184] width 331 height 31
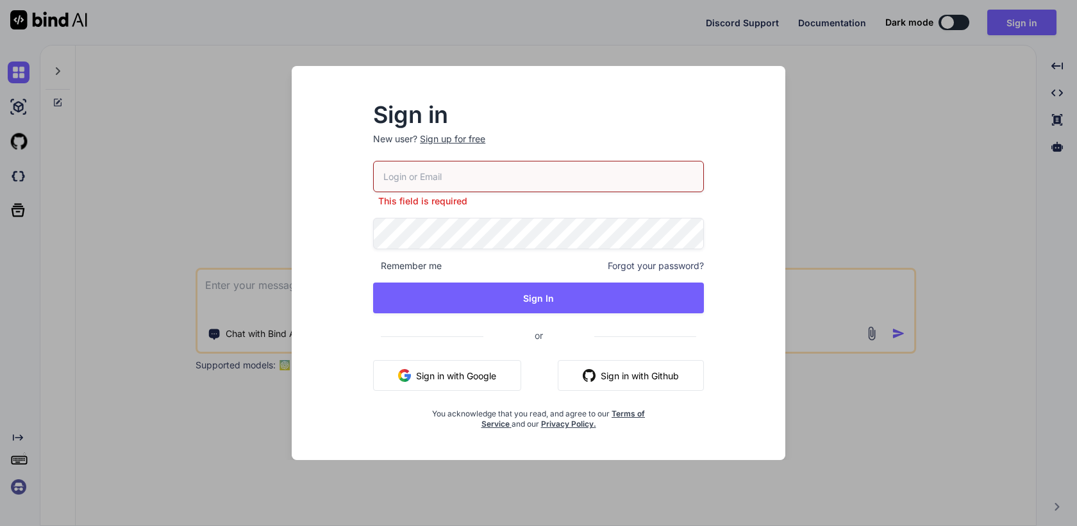
click at [430, 181] on input "email" at bounding box center [538, 176] width 331 height 31
click at [415, 178] on input "email" at bounding box center [538, 176] width 331 height 31
paste input "[EMAIL_ADDRESS][PERSON_NAME][DOMAIN_NAME]"
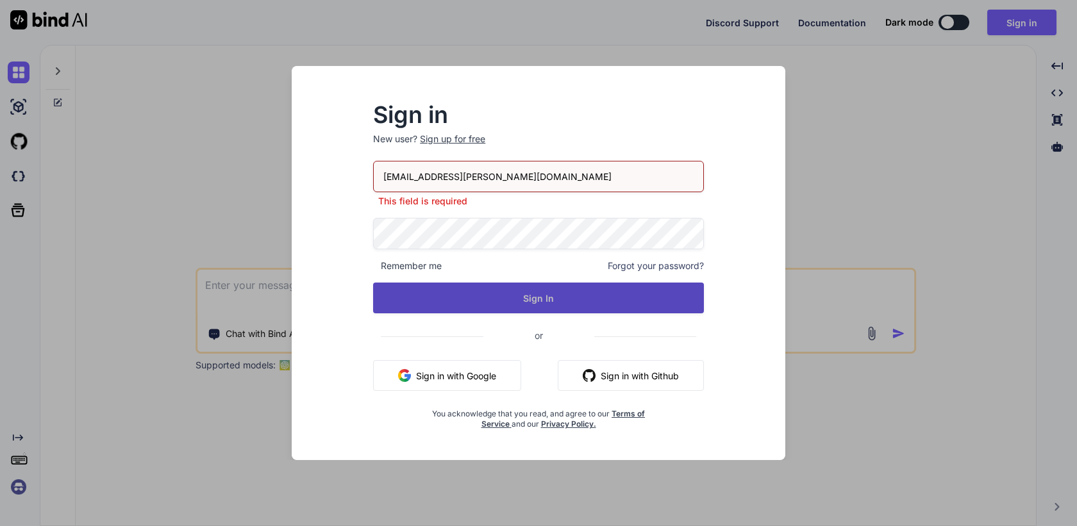
type input "[EMAIL_ADDRESS][PERSON_NAME][DOMAIN_NAME]"
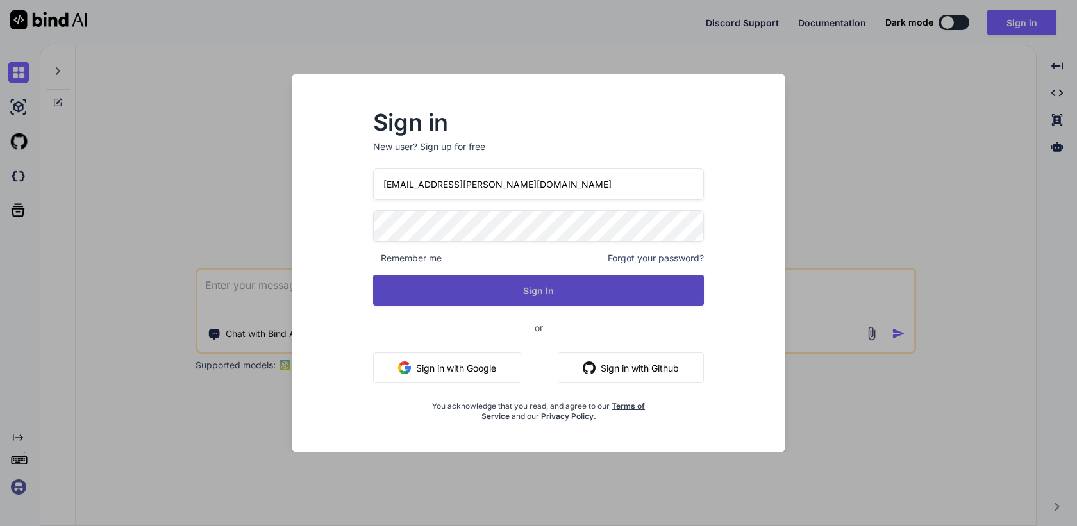
click at [541, 312] on div "[EMAIL_ADDRESS][PERSON_NAME][DOMAIN_NAME] Remember me Forgot your password? Sig…" at bounding box center [538, 295] width 331 height 253
click at [532, 290] on button "Sign In" at bounding box center [538, 290] width 331 height 31
